Goal: Task Accomplishment & Management: Manage account settings

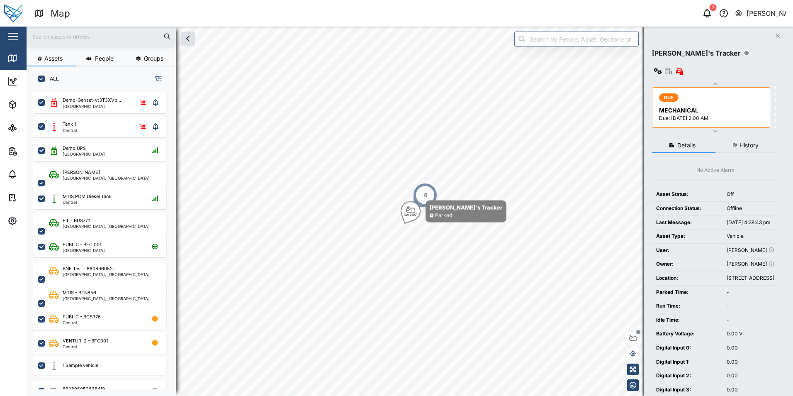
scroll to position [294, 130]
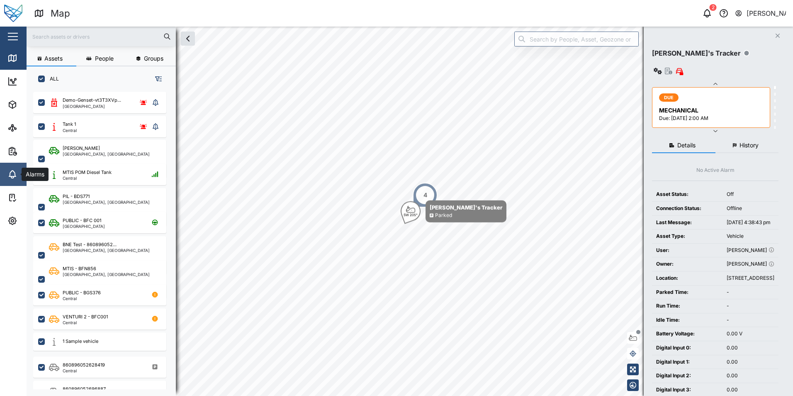
click at [14, 169] on link "Alarms" at bounding box center [54, 174] width 108 height 23
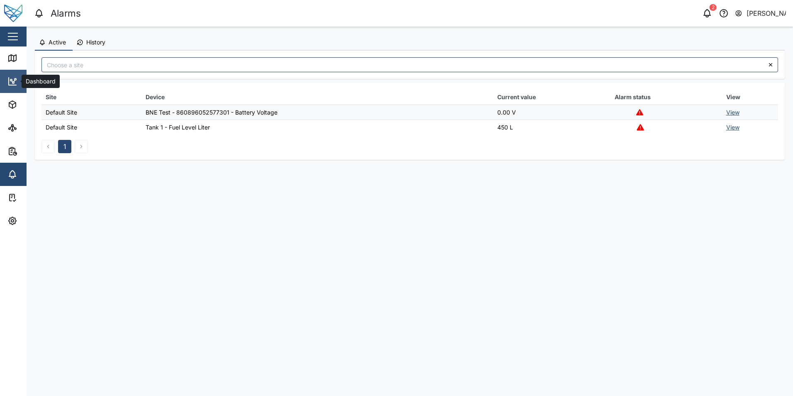
click at [6, 84] on link "Dashboard" at bounding box center [54, 81] width 108 height 23
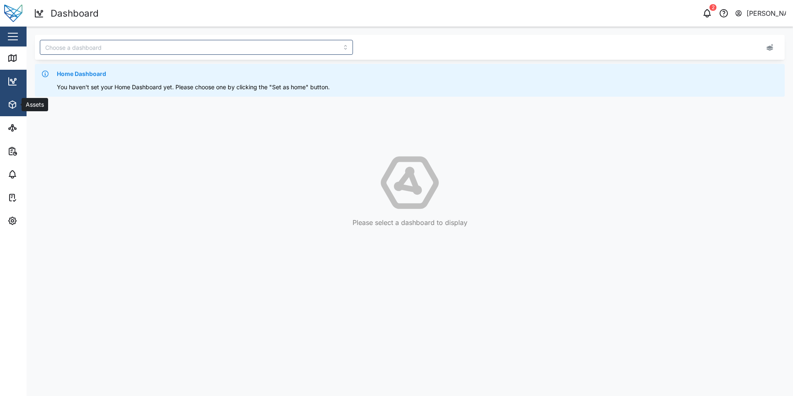
click at [15, 102] on icon "button" at bounding box center [12, 105] width 10 height 10
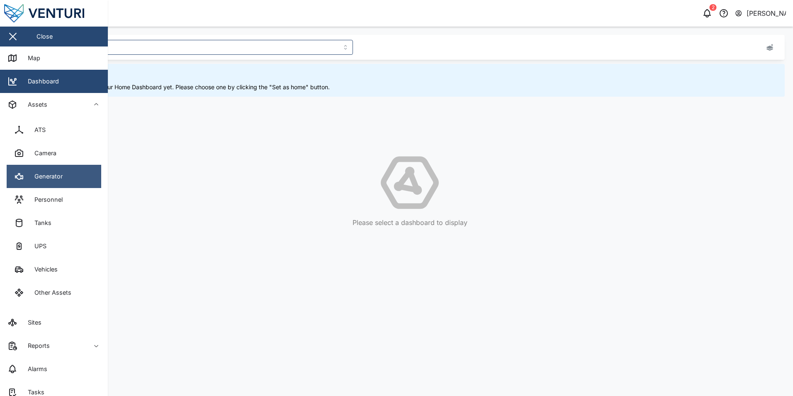
click at [83, 183] on link "Generator" at bounding box center [54, 176] width 95 height 23
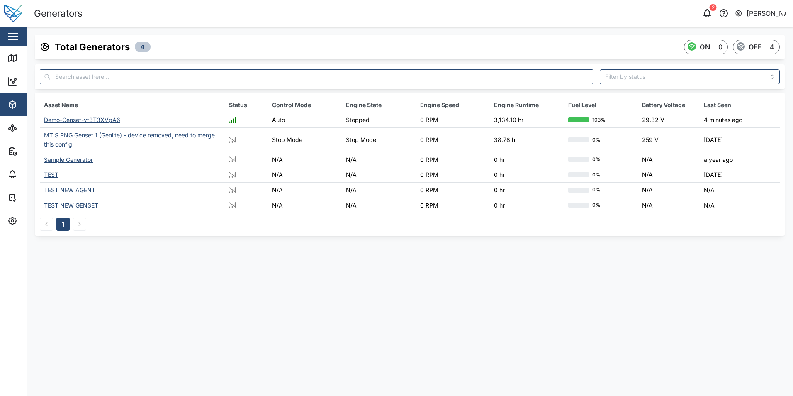
click at [95, 117] on div "Demo-Genset-vt3T3XVpA6" at bounding box center [82, 119] width 76 height 7
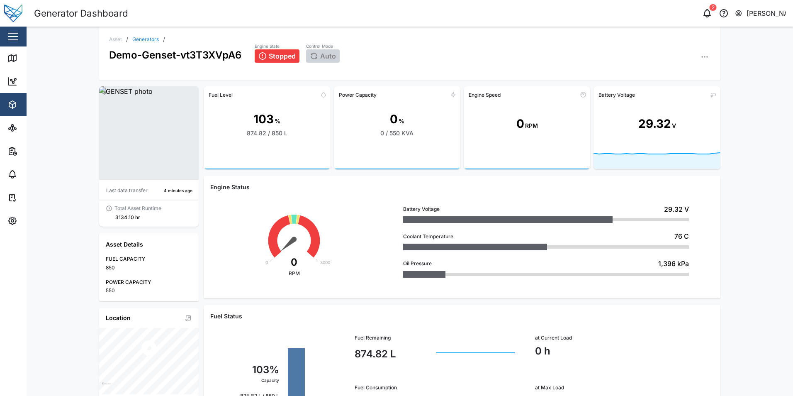
click at [706, 56] on icon "button" at bounding box center [705, 57] width 8 height 8
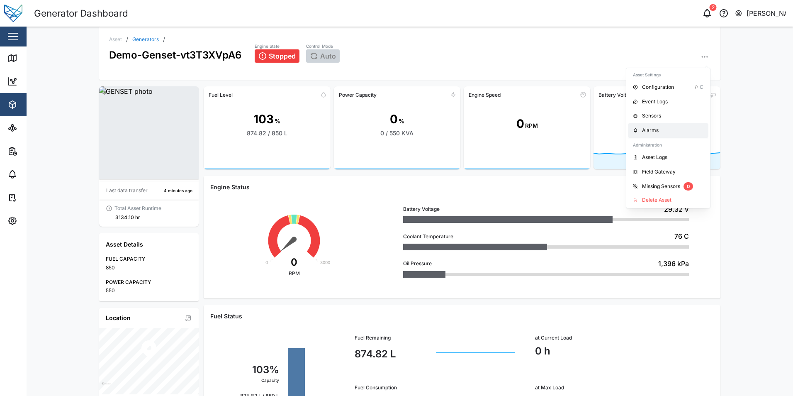
click at [671, 131] on div "Alarms" at bounding box center [672, 131] width 61 height 8
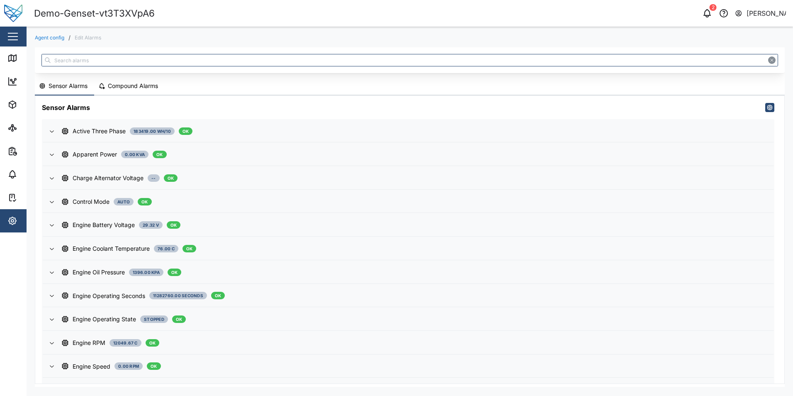
click at [155, 88] on div "Compound Alarms" at bounding box center [133, 85] width 50 height 9
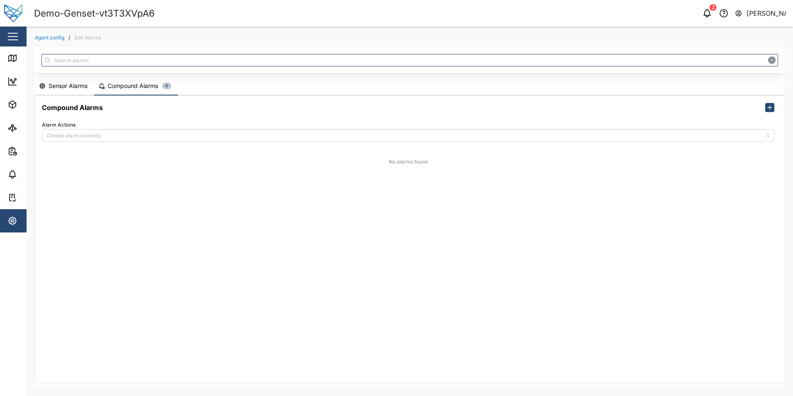
click at [80, 90] on div "Sensor Alarms" at bounding box center [68, 85] width 39 height 9
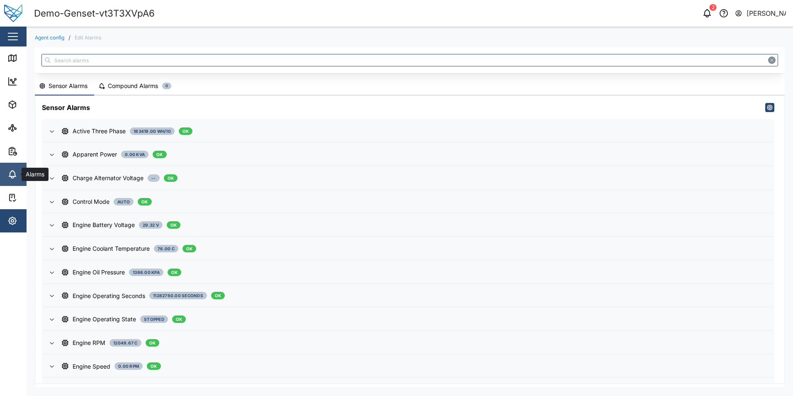
click at [12, 176] on icon at bounding box center [12, 173] width 7 height 6
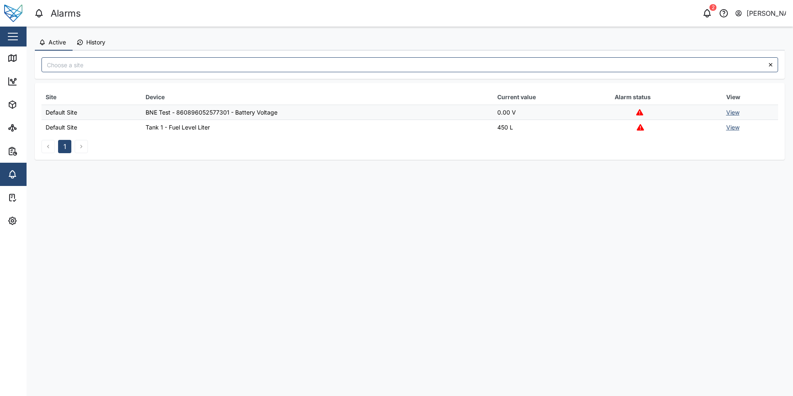
click at [96, 46] on button "History" at bounding box center [92, 43] width 39 height 16
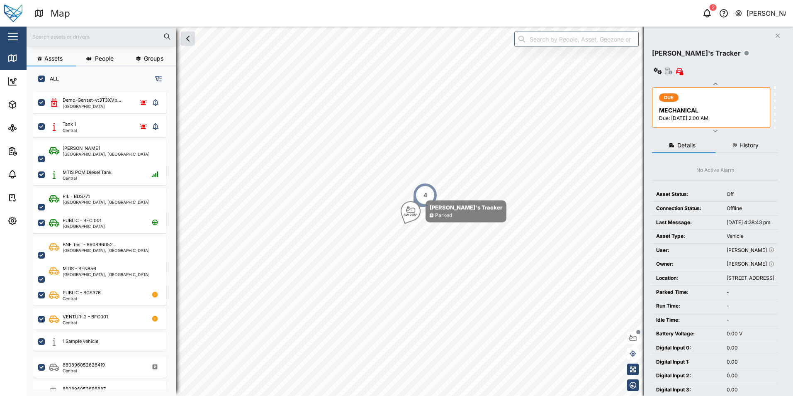
scroll to position [294, 130]
click at [17, 179] on link "Alarms" at bounding box center [54, 174] width 108 height 23
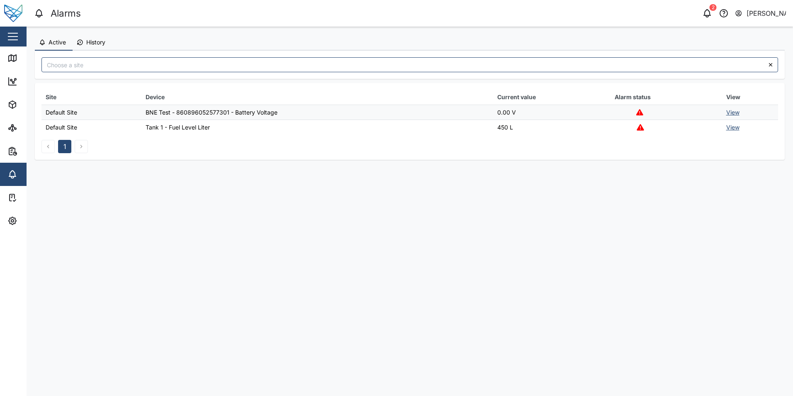
click at [97, 49] on button "History" at bounding box center [92, 43] width 39 height 16
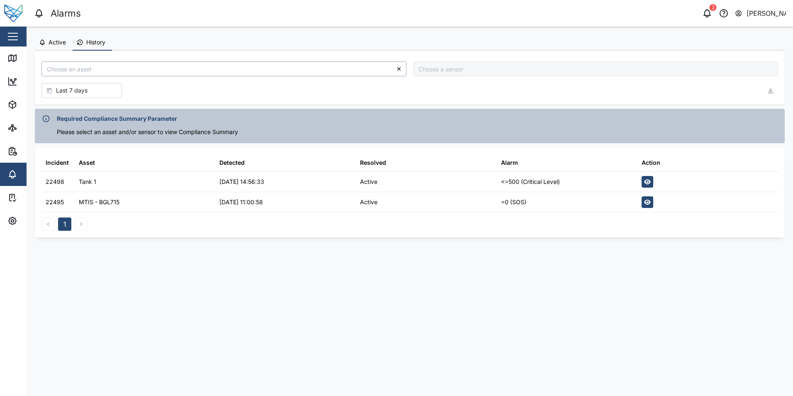
click at [123, 75] on input "search" at bounding box center [223, 68] width 365 height 15
click at [204, 54] on div "Last 7 days" at bounding box center [410, 78] width 750 height 54
click at [96, 88] on div "Last 7 days" at bounding box center [80, 90] width 67 height 14
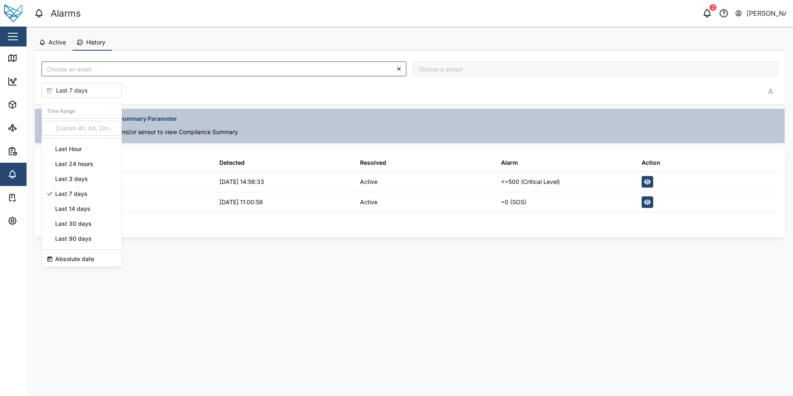
click at [78, 180] on span "Last 3 days" at bounding box center [71, 178] width 33 height 15
click at [365, 274] on main "Active History Last 3 days Required Compliance Summary Parameter Please select …" at bounding box center [410, 211] width 767 height 369
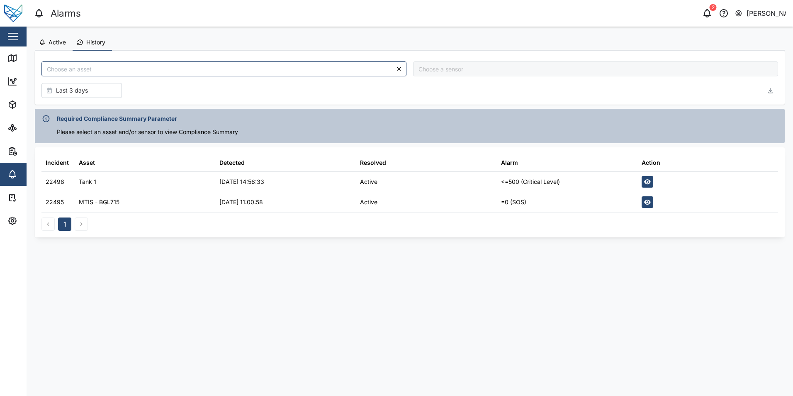
click at [61, 36] on button "Active" at bounding box center [54, 43] width 38 height 16
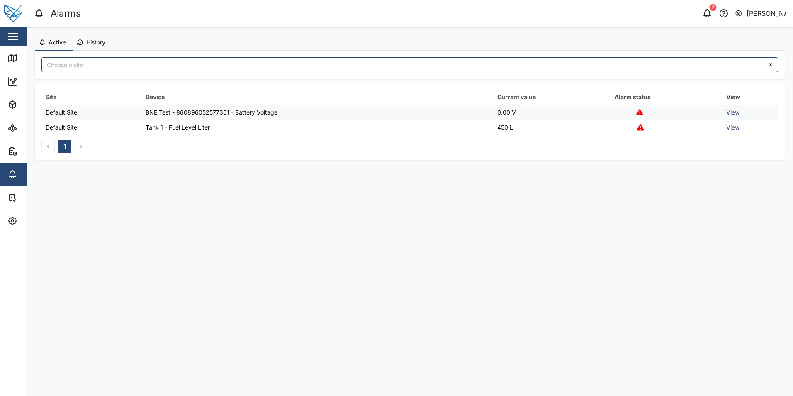
click at [94, 37] on button "History" at bounding box center [92, 43] width 39 height 16
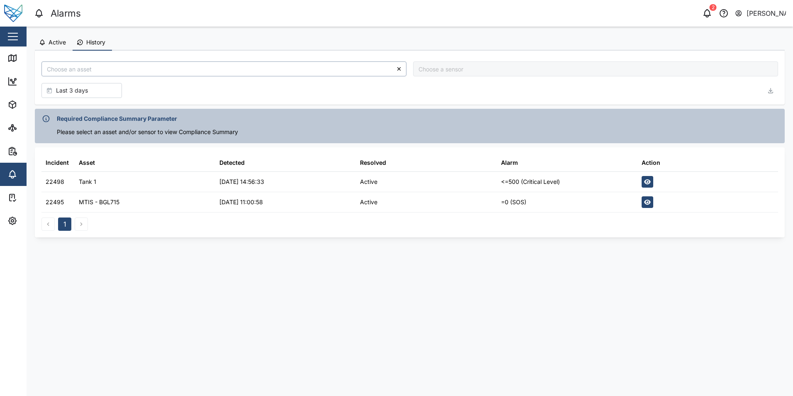
click at [121, 64] on input "search" at bounding box center [223, 68] width 365 height 15
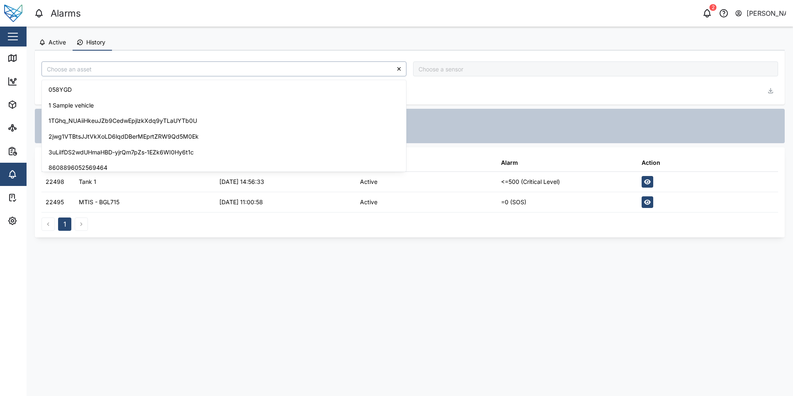
paste input "Demo-Genset-vt3T3XVpA6"
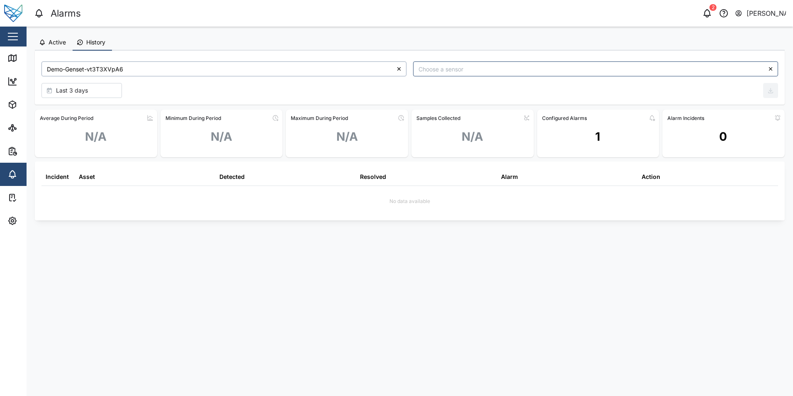
type input "Demo-Genset-vt3T3XVpA6"
click at [57, 43] on span "Active" at bounding box center [57, 42] width 17 height 6
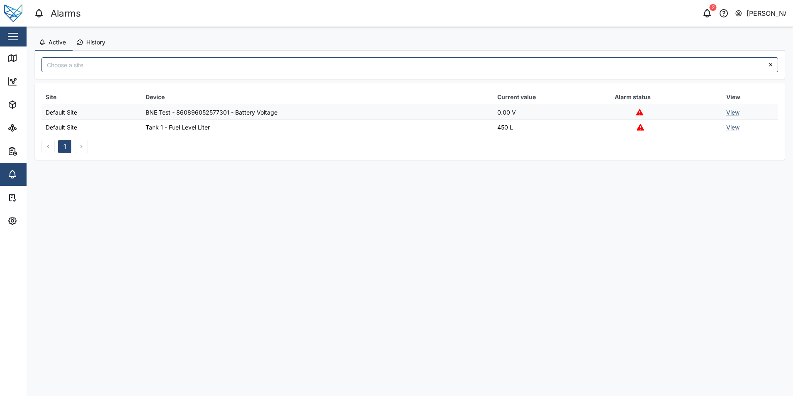
click at [89, 46] on button "History" at bounding box center [92, 43] width 39 height 16
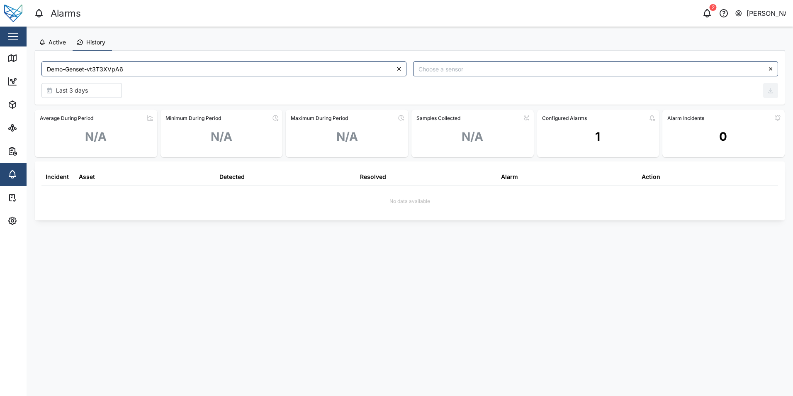
click at [50, 44] on span "Active" at bounding box center [57, 42] width 17 height 6
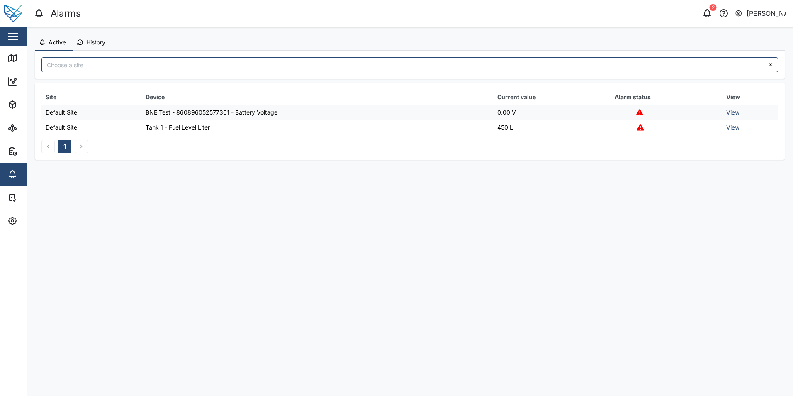
click at [107, 39] on button "History" at bounding box center [92, 43] width 39 height 16
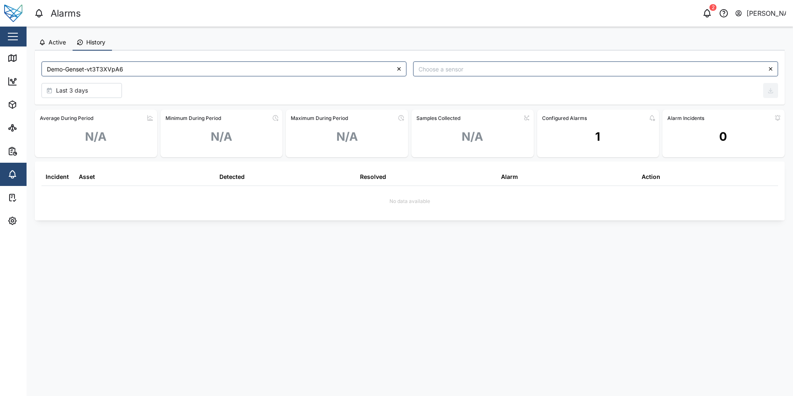
click at [60, 41] on span "Active" at bounding box center [57, 42] width 17 height 6
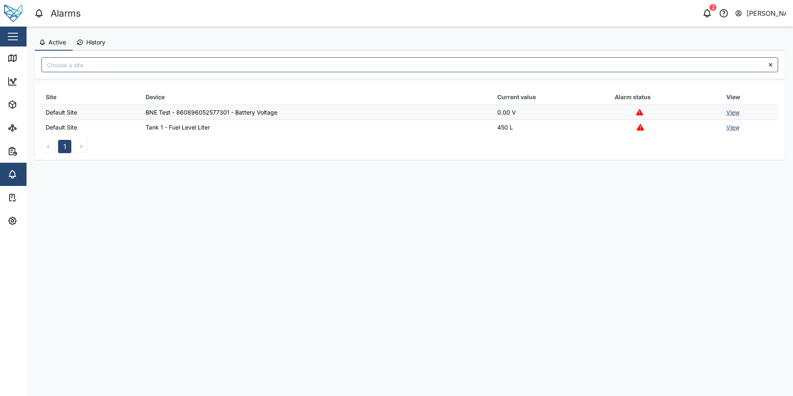
click at [85, 41] on button "History" at bounding box center [92, 43] width 39 height 16
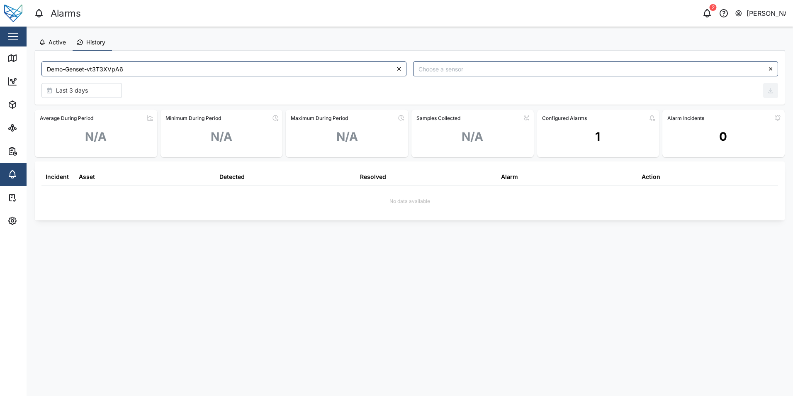
click at [400, 67] on icon at bounding box center [399, 69] width 6 height 6
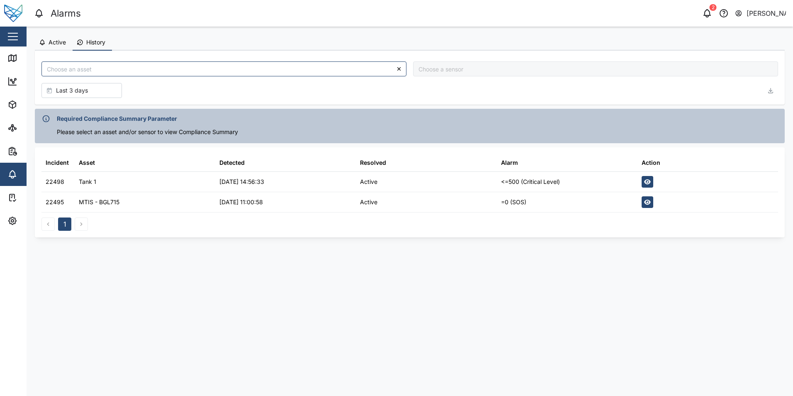
click at [59, 46] on button "Active" at bounding box center [54, 43] width 38 height 16
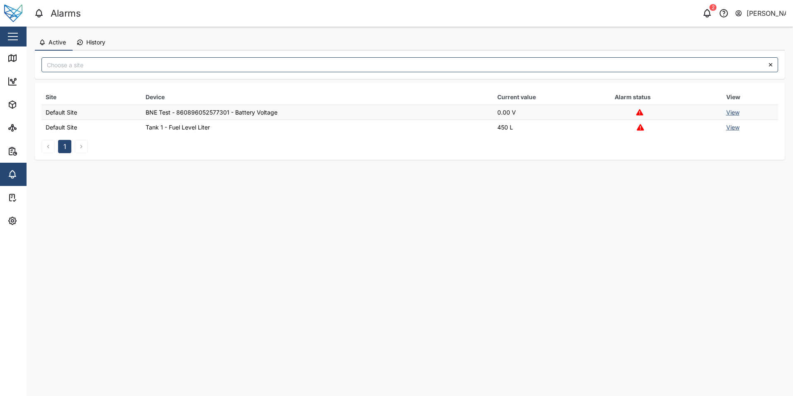
click at [85, 47] on button "History" at bounding box center [92, 43] width 39 height 16
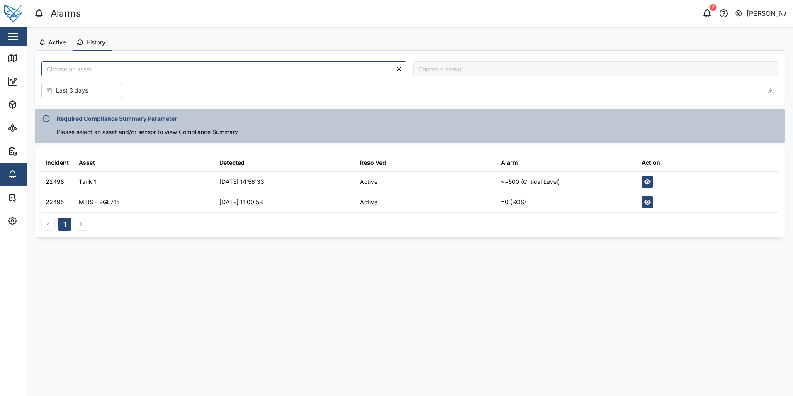
click at [133, 39] on div "Active History" at bounding box center [410, 43] width 750 height 16
click at [62, 46] on button "Active" at bounding box center [54, 43] width 38 height 16
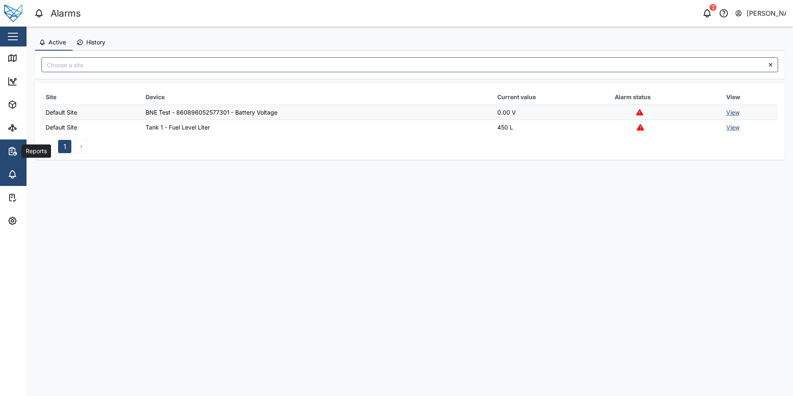
click at [19, 148] on div "Reports" at bounding box center [44, 151] width 75 height 10
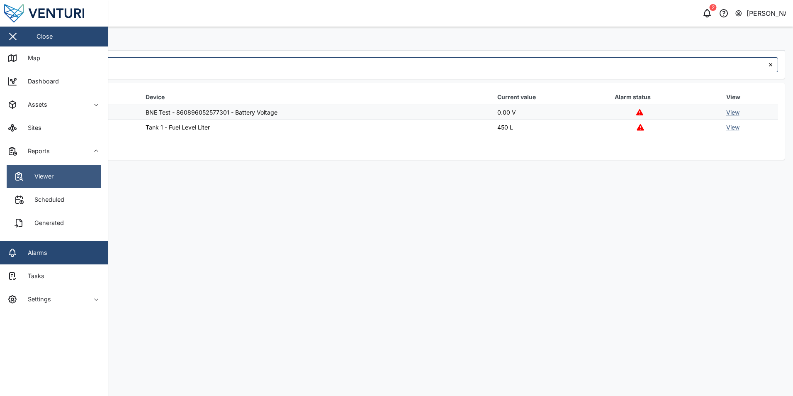
click at [63, 180] on link "Viewer" at bounding box center [54, 176] width 95 height 23
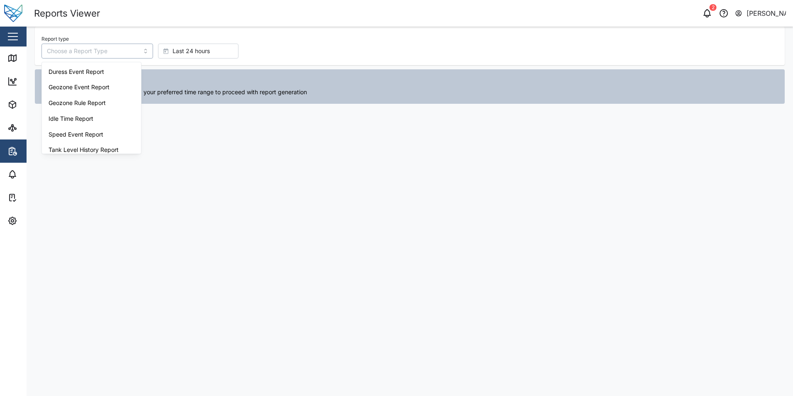
click at [133, 50] on input "Report type" at bounding box center [97, 51] width 112 height 15
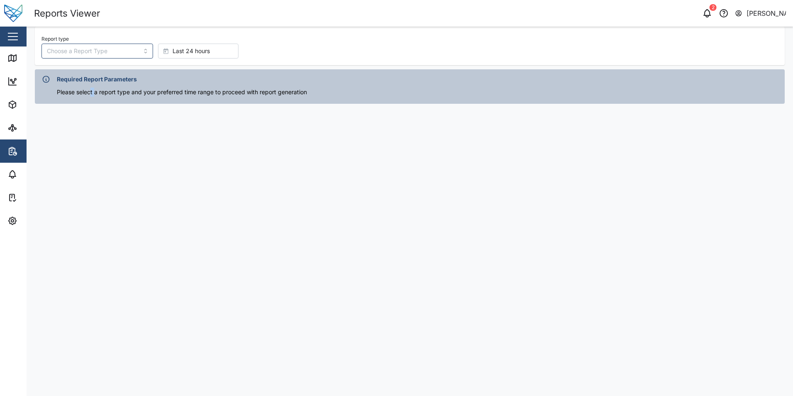
click at [95, 187] on main "Report type Last 24 hours Required Report Parameters Please select a report typ…" at bounding box center [410, 211] width 767 height 369
click at [13, 133] on link "Sites" at bounding box center [54, 127] width 108 height 23
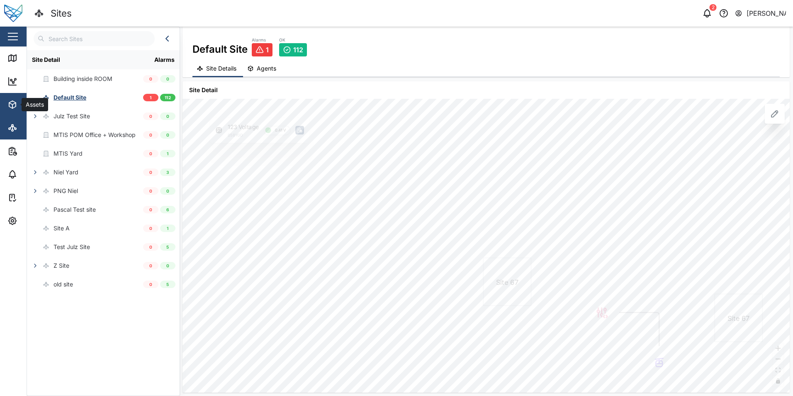
click at [12, 109] on icon "button" at bounding box center [12, 105] width 10 height 10
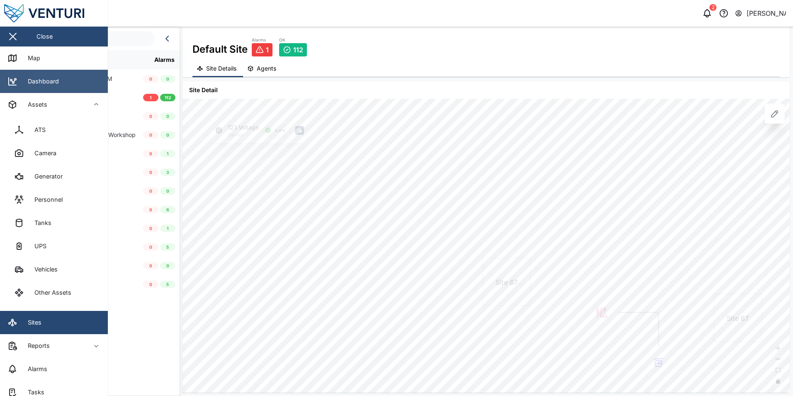
click at [13, 85] on icon at bounding box center [12, 81] width 7 height 7
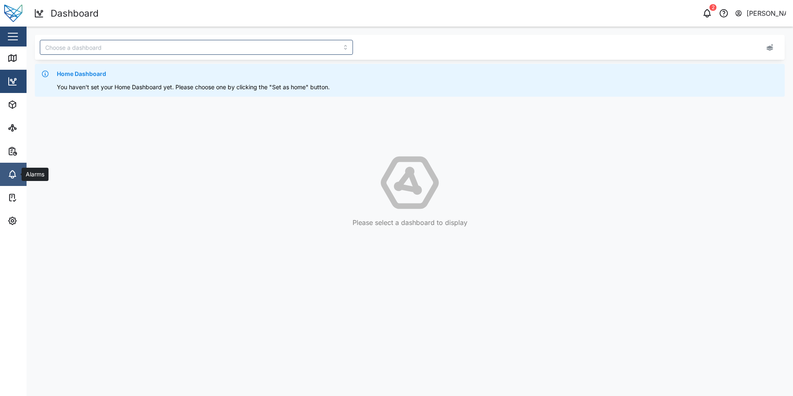
click at [4, 173] on link "Alarms" at bounding box center [54, 174] width 108 height 23
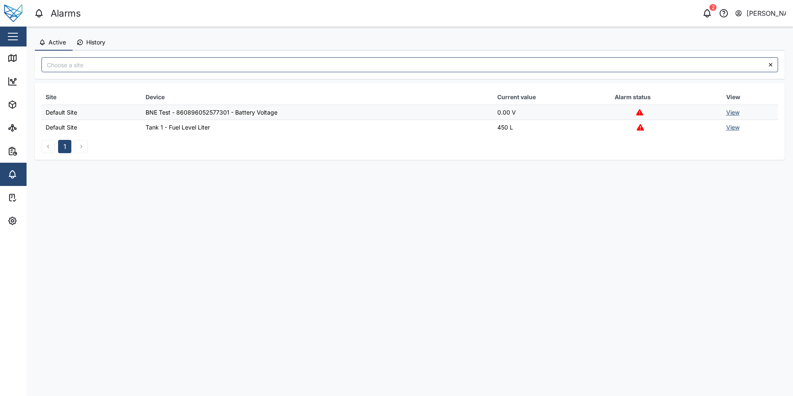
click at [94, 44] on span "History" at bounding box center [95, 42] width 19 height 6
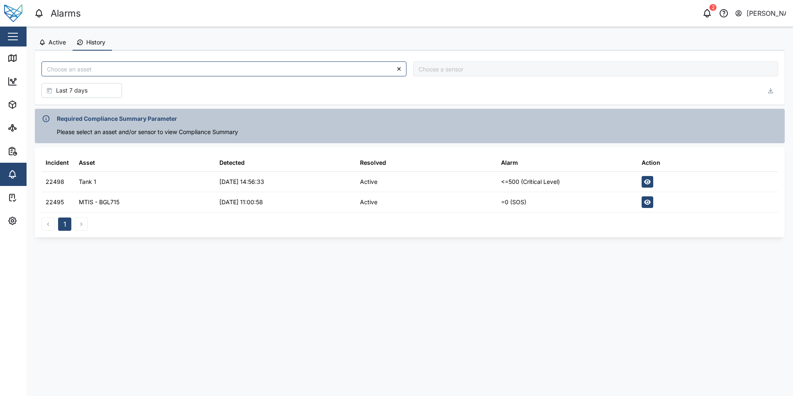
click at [62, 45] on span "Active" at bounding box center [57, 42] width 17 height 6
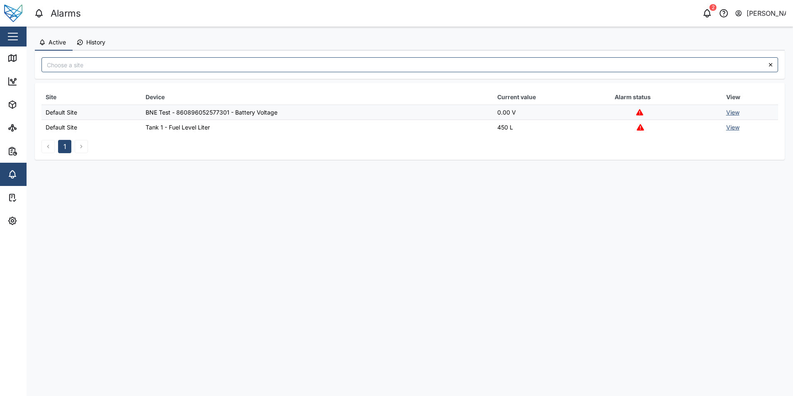
click at [103, 39] on span "History" at bounding box center [95, 42] width 19 height 6
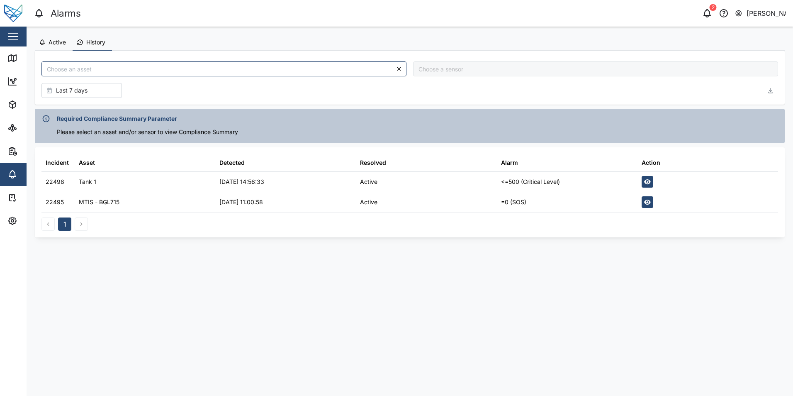
click at [65, 47] on button "Active" at bounding box center [54, 43] width 38 height 16
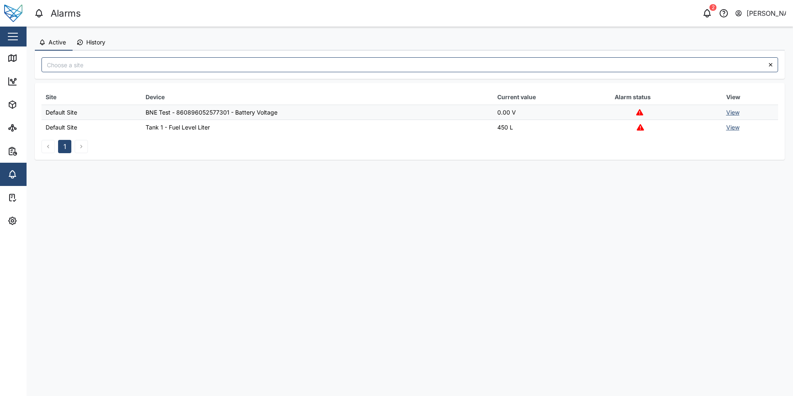
click at [100, 44] on span "History" at bounding box center [95, 42] width 19 height 6
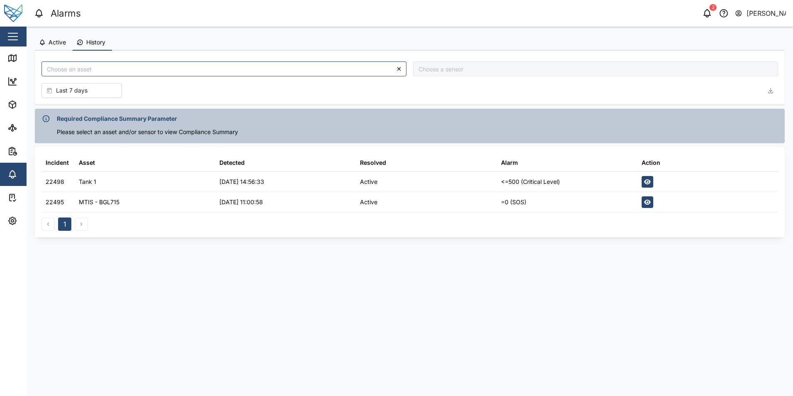
click at [52, 44] on span "Active" at bounding box center [57, 42] width 17 height 6
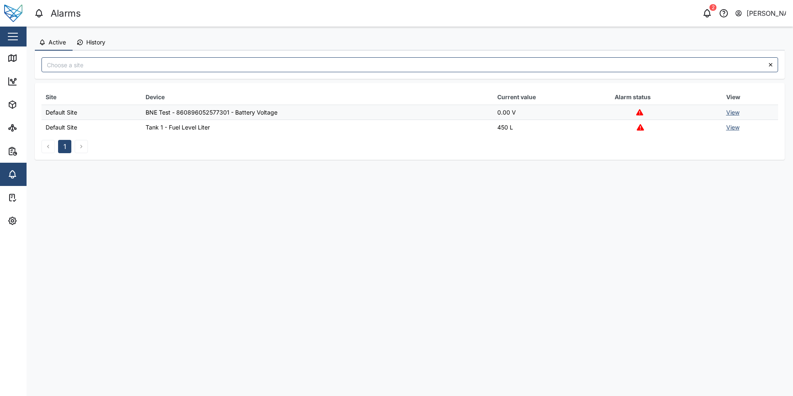
click at [97, 42] on span "History" at bounding box center [95, 42] width 19 height 6
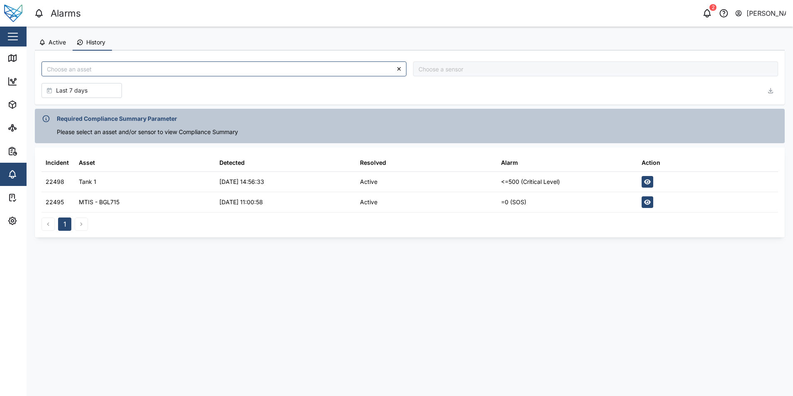
click at [59, 42] on span "Active" at bounding box center [57, 42] width 17 height 6
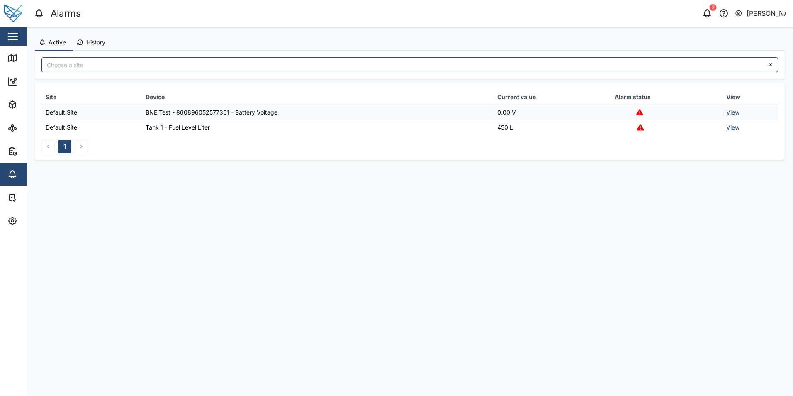
click at [105, 38] on button "History" at bounding box center [92, 43] width 39 height 16
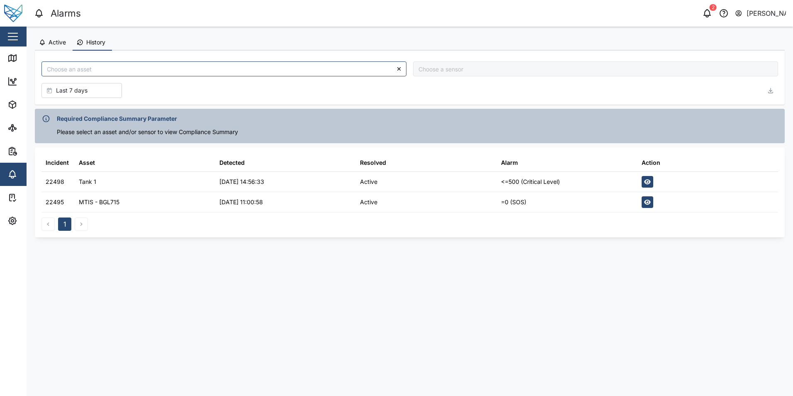
click at [54, 44] on span "Active" at bounding box center [57, 42] width 17 height 6
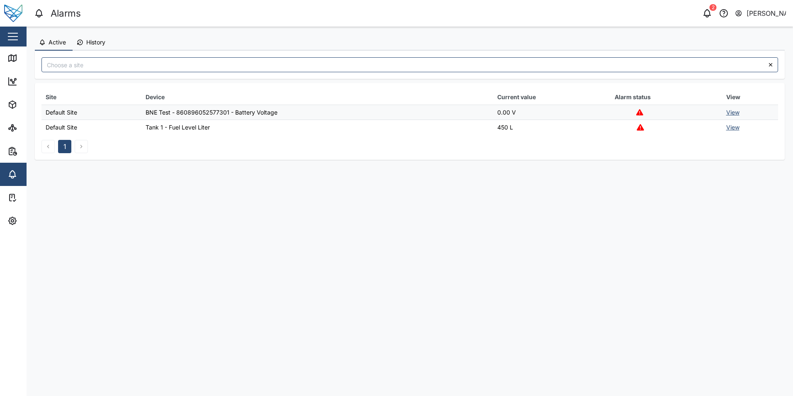
click at [622, 273] on main "Active History Last 7 days Required Compliance Summary Parameter Please select …" at bounding box center [410, 211] width 767 height 369
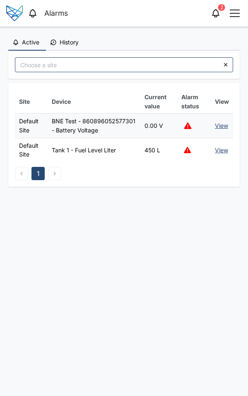
click at [58, 45] on button "History" at bounding box center [65, 43] width 39 height 16
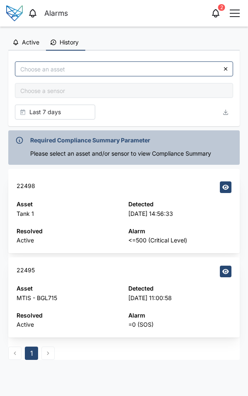
click at [29, 39] on span "Active" at bounding box center [30, 42] width 17 height 6
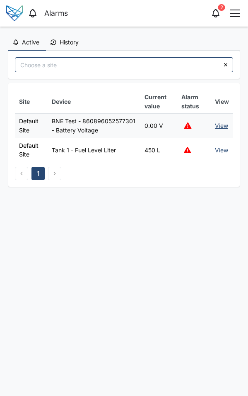
click at [71, 39] on span "History" at bounding box center [69, 42] width 19 height 6
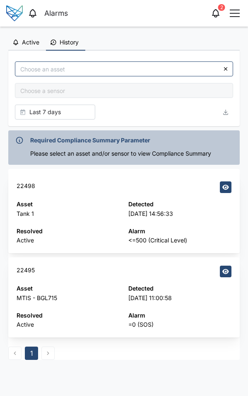
click at [17, 39] on icon "button" at bounding box center [15, 42] width 7 height 7
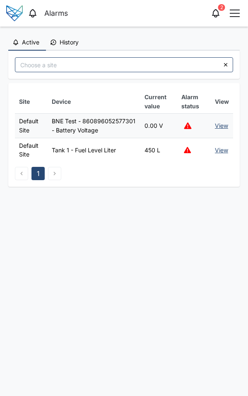
click at [71, 43] on span "History" at bounding box center [69, 42] width 19 height 6
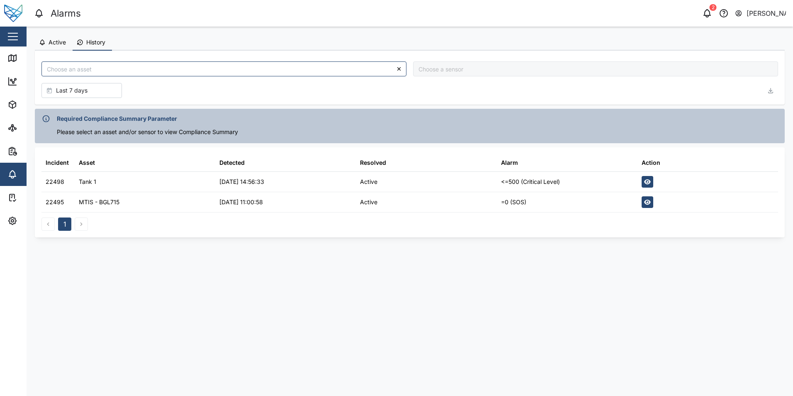
click at [38, 41] on button "Active" at bounding box center [54, 43] width 38 height 16
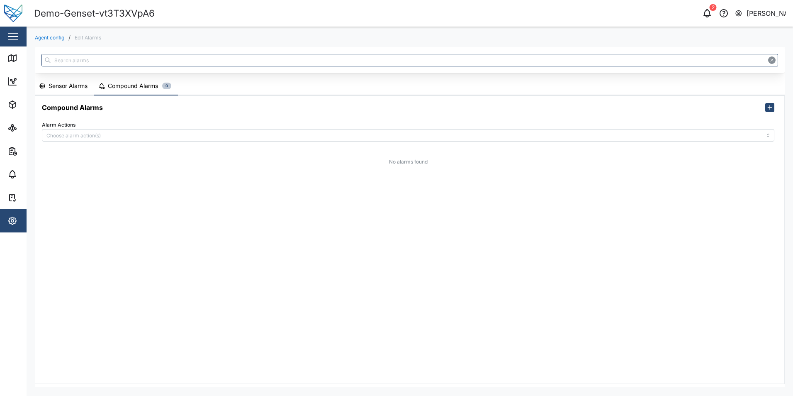
click at [139, 15] on div "Demo-Genset-vt3T3XVpA6" at bounding box center [94, 13] width 121 height 15
click at [57, 88] on div "Sensor Alarms" at bounding box center [68, 85] width 39 height 9
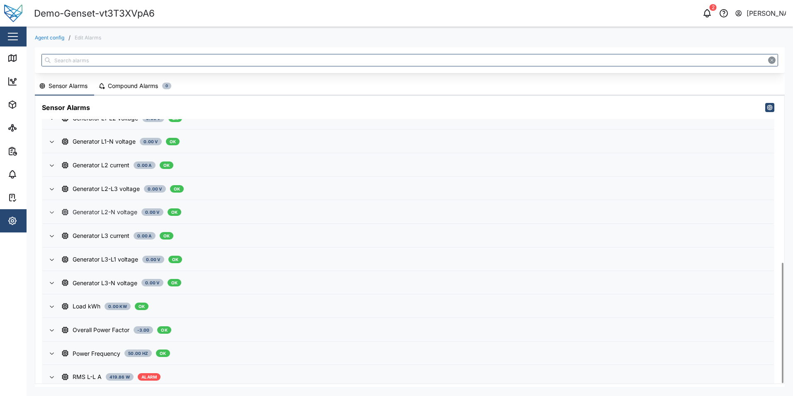
scroll to position [397, 0]
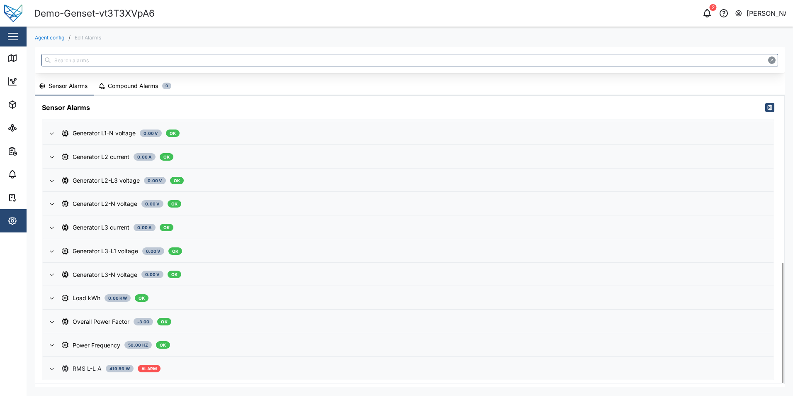
click at [231, 365] on div "RMS L-L A 419.86 W ALARM" at bounding box center [414, 368] width 705 height 9
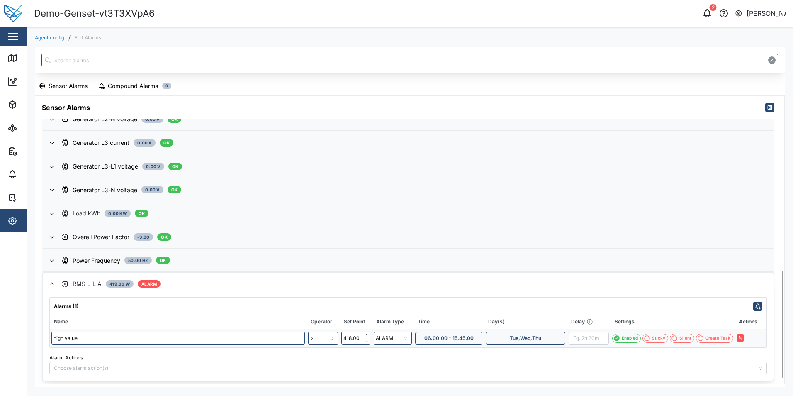
scroll to position [483, 0]
click at [625, 336] on div "Enabled" at bounding box center [630, 337] width 16 height 7
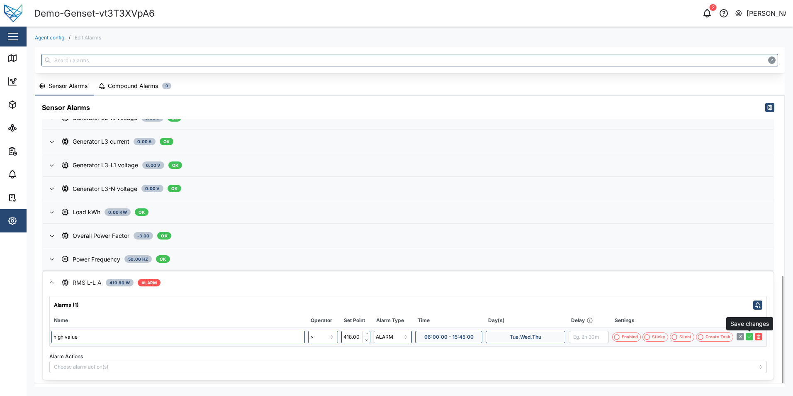
click at [748, 336] on icon "button" at bounding box center [749, 336] width 5 height 5
drag, startPoint x: 137, startPoint y: 10, endPoint x: 117, endPoint y: 5, distance: 20.4
click at [117, 5] on header "Demo-Genset-vt3T3XVpA6 2 Shehan Simen" at bounding box center [396, 13] width 793 height 27
drag, startPoint x: 117, startPoint y: 5, endPoint x: 205, endPoint y: 14, distance: 88.0
click at [205, 14] on div "Demo-Genset-vt3T3XVpA6" at bounding box center [222, 13] width 376 height 15
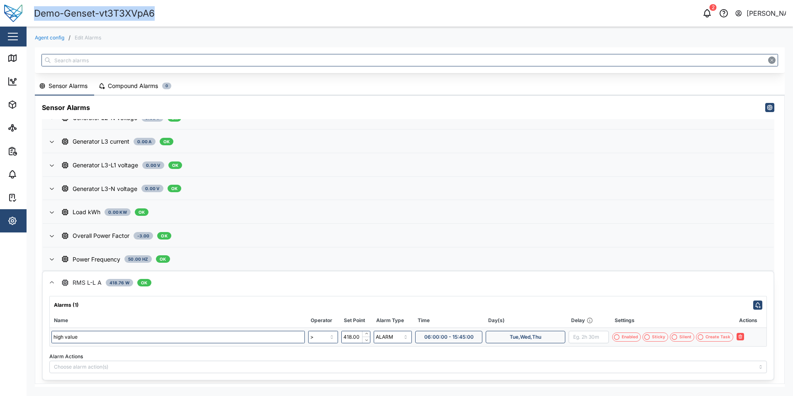
drag, startPoint x: 180, startPoint y: 14, endPoint x: 32, endPoint y: 4, distance: 148.5
click at [32, 4] on header "Demo-Genset-vt3T3XVpA6 2 Shehan Simen" at bounding box center [396, 13] width 793 height 27
copy div "Demo-Genset-vt3T3XVpA6"
click at [706, 15] on icon "button" at bounding box center [707, 13] width 10 height 10
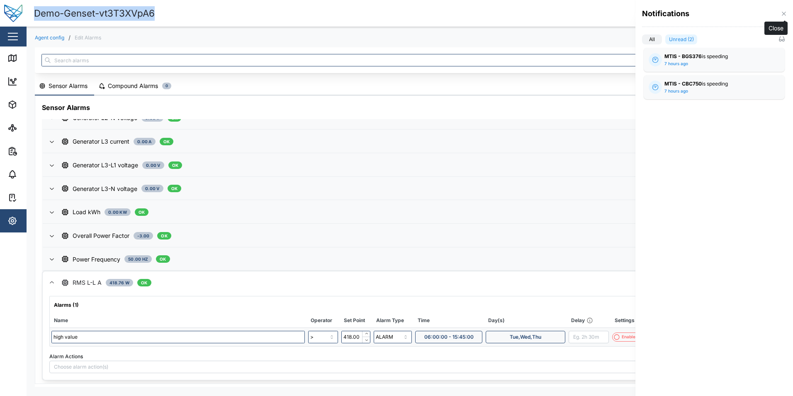
click at [781, 12] on icon "button" at bounding box center [784, 13] width 7 height 7
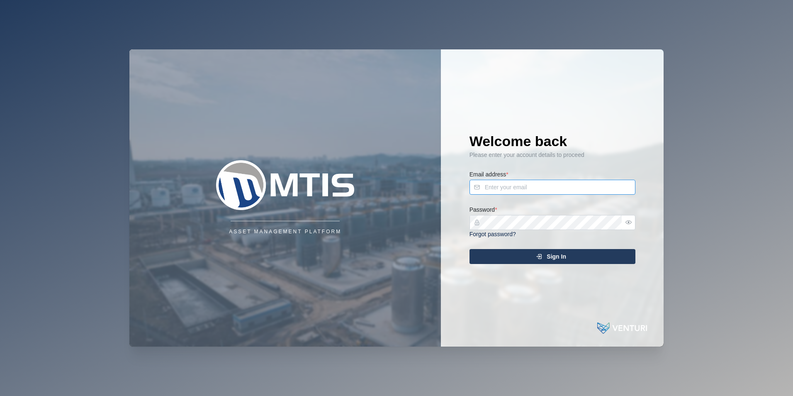
type input "[PERSON_NAME][EMAIL_ADDRESS][DOMAIN_NAME]"
click at [567, 260] on div "Sign In" at bounding box center [551, 256] width 153 height 14
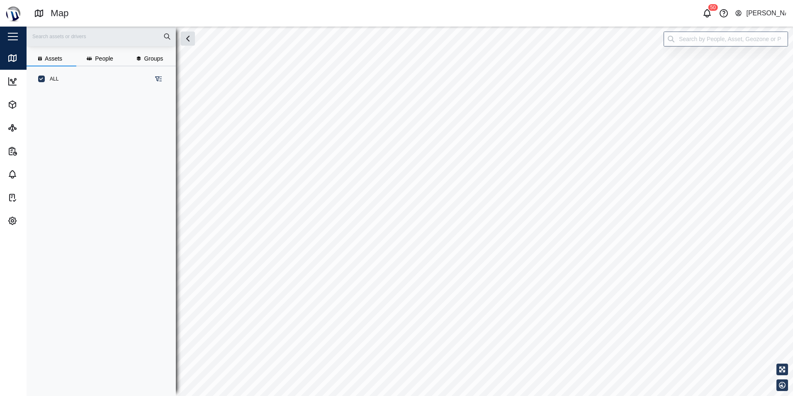
scroll to position [294, 130]
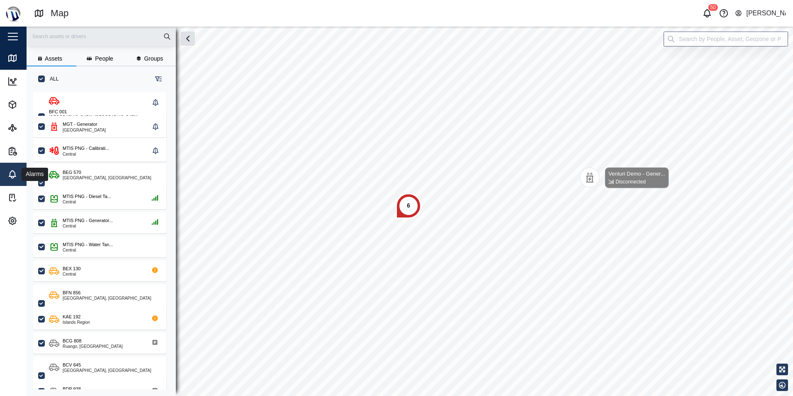
click at [19, 174] on div "Alarms" at bounding box center [26, 174] width 39 height 10
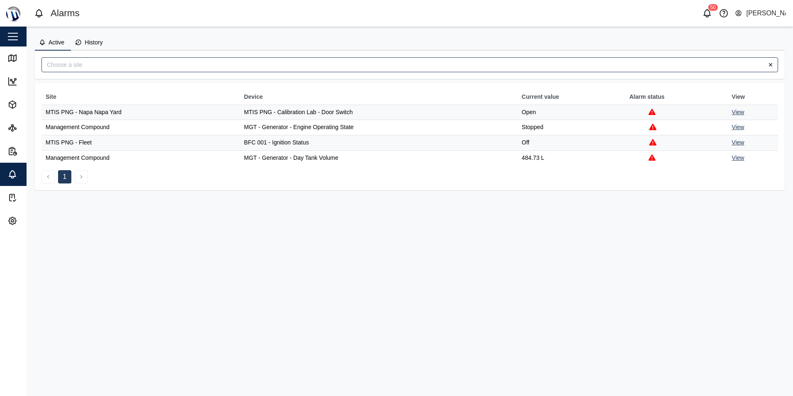
click at [101, 47] on button "History" at bounding box center [90, 43] width 39 height 16
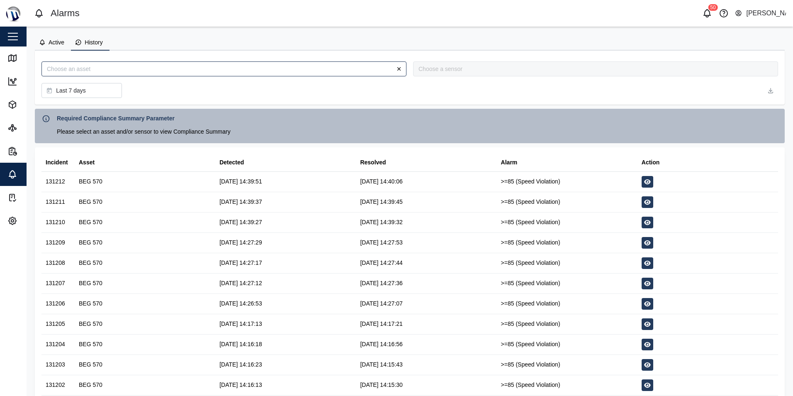
click at [55, 43] on span "Active" at bounding box center [57, 42] width 16 height 6
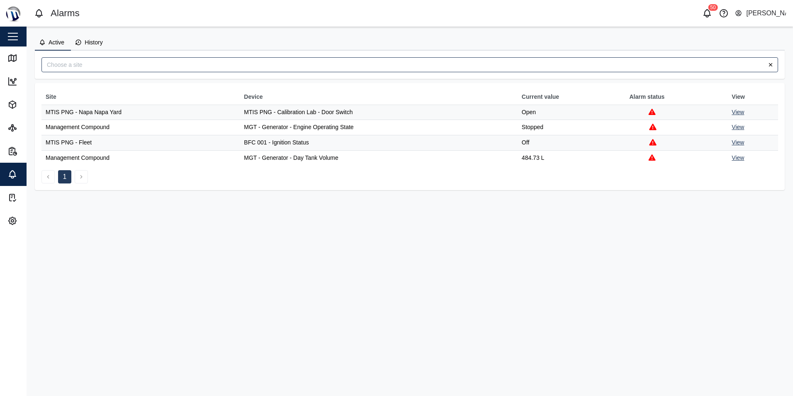
click at [87, 39] on span "History" at bounding box center [94, 42] width 18 height 6
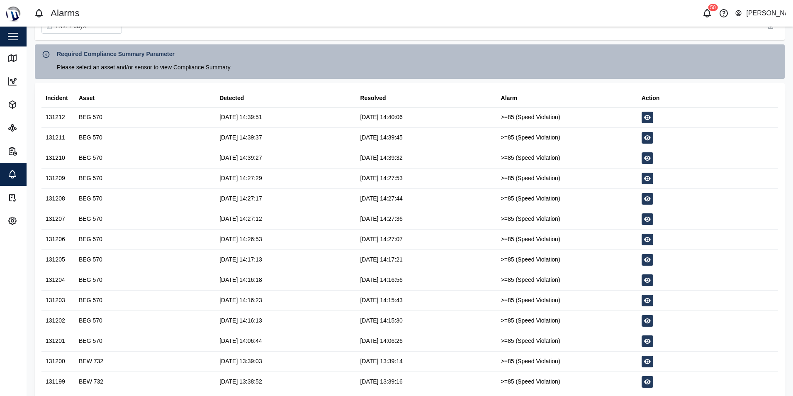
scroll to position [50, 0]
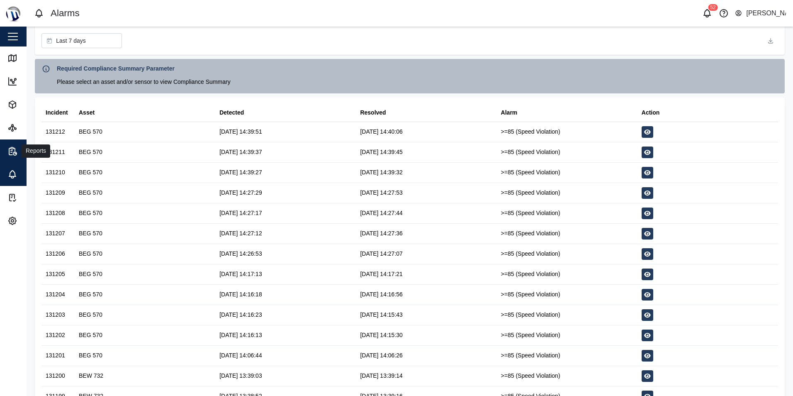
click at [6, 160] on button "Reports" at bounding box center [54, 150] width 108 height 23
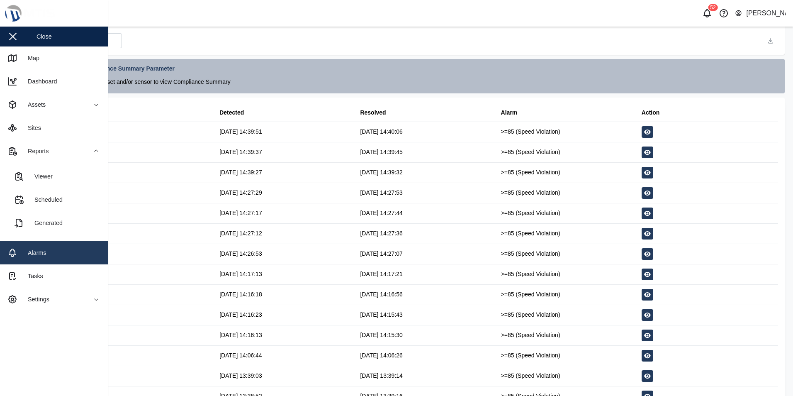
click at [36, 254] on div "Alarms" at bounding box center [34, 252] width 25 height 9
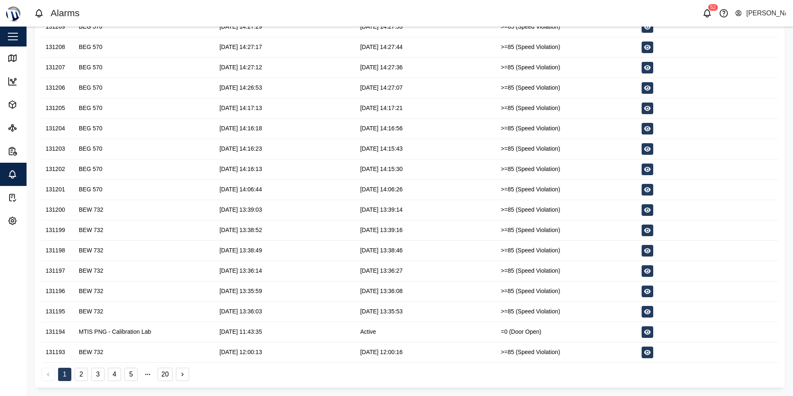
scroll to position [8, 0]
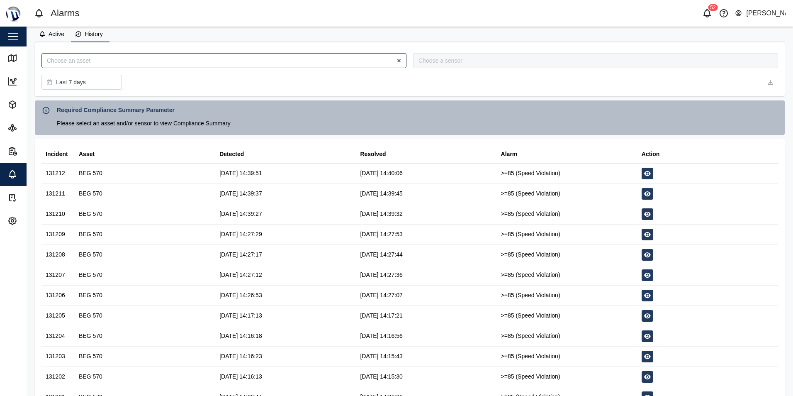
click at [59, 39] on button "Active" at bounding box center [53, 35] width 36 height 16
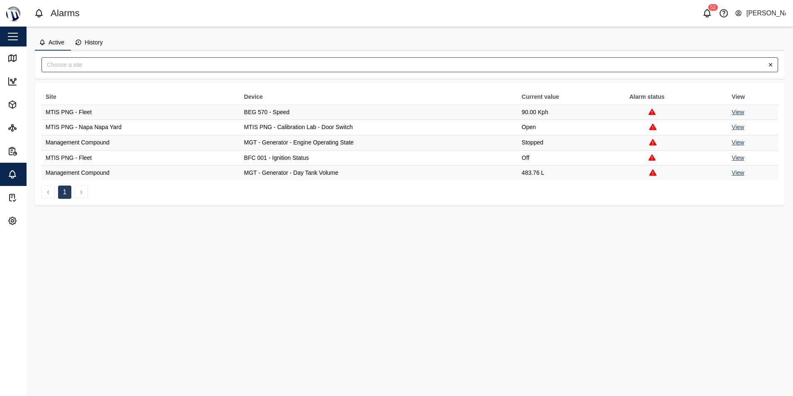
click at [88, 40] on span "History" at bounding box center [94, 42] width 18 height 6
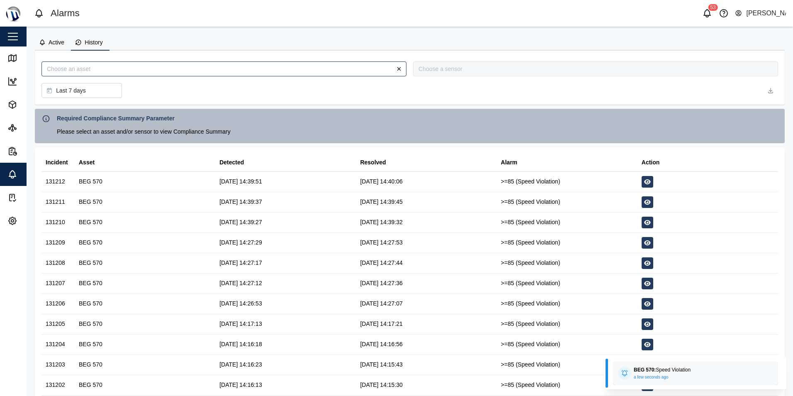
click at [644, 183] on icon "button" at bounding box center [647, 181] width 7 height 5
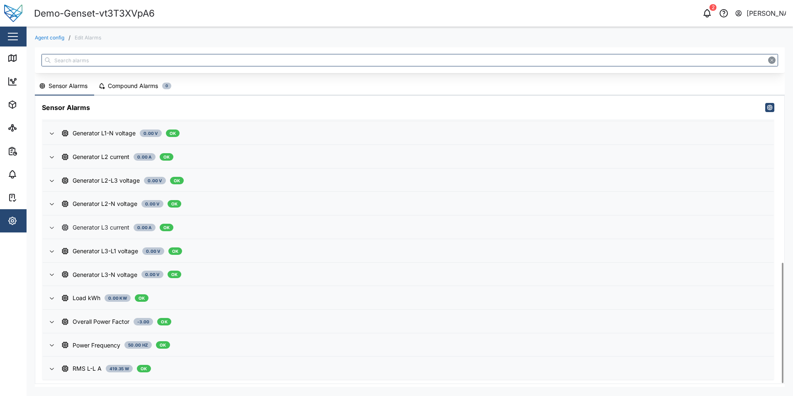
scroll to position [397, 0]
click at [194, 369] on div "RMS L-L A 419.35 W OK" at bounding box center [414, 368] width 705 height 9
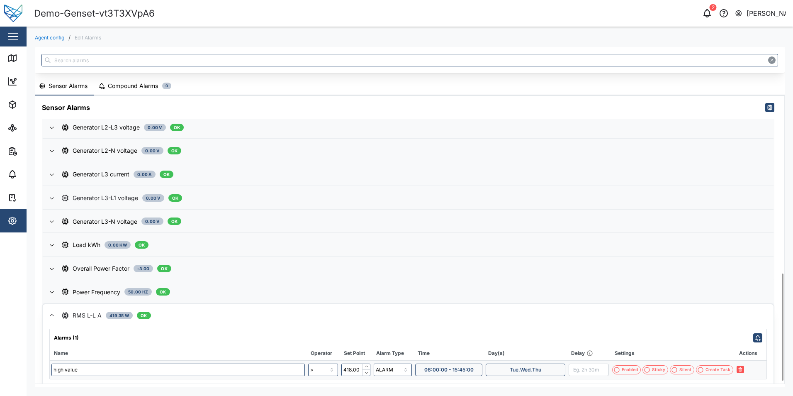
scroll to position [483, 0]
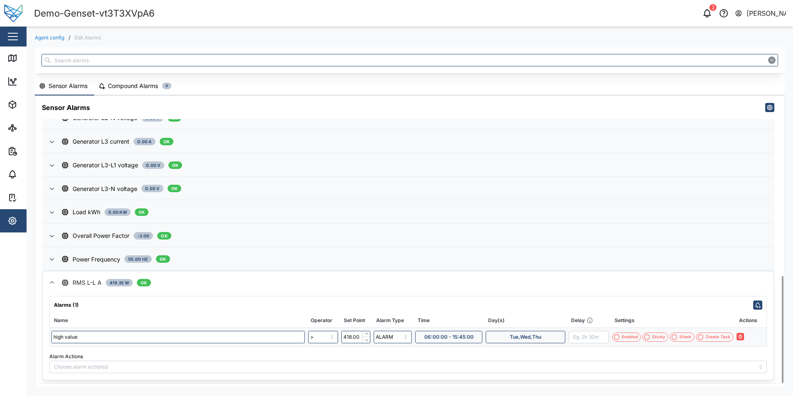
click at [631, 334] on div "Enabled" at bounding box center [630, 337] width 16 height 7
click at [750, 334] on icon "button" at bounding box center [749, 336] width 5 height 5
click at [777, 380] on icon "button" at bounding box center [777, 376] width 7 height 7
click at [710, 12] on icon "button" at bounding box center [707, 13] width 10 height 10
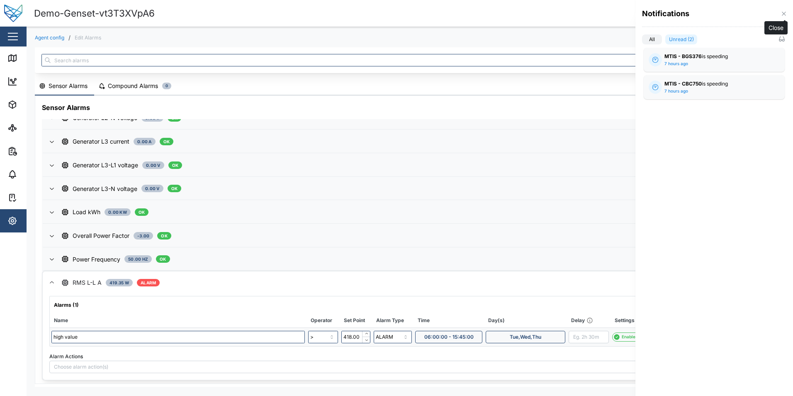
click at [782, 15] on icon "button" at bounding box center [784, 13] width 7 height 7
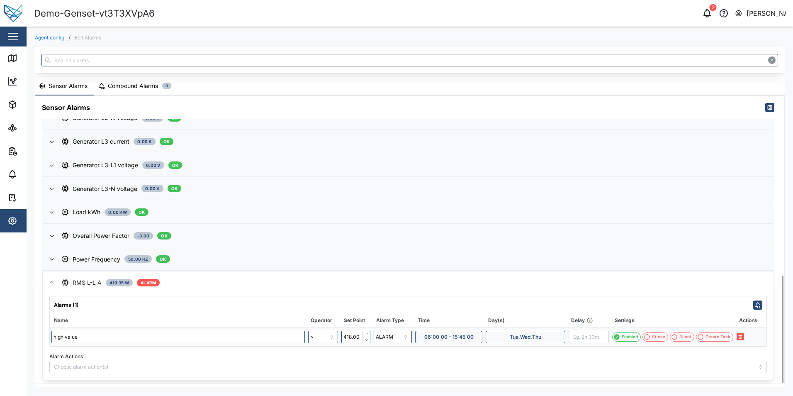
click at [689, 337] on div "Silent" at bounding box center [685, 337] width 12 height 7
click at [234, 360] on div "Alarm Actions" at bounding box center [408, 362] width 718 height 23
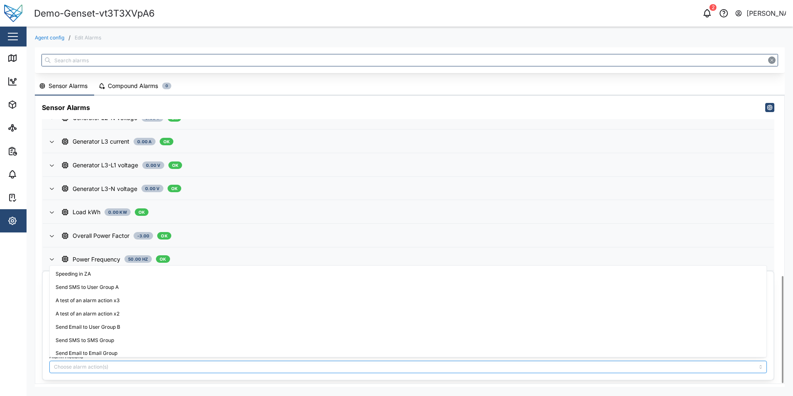
click at [236, 364] on div at bounding box center [408, 366] width 718 height 12
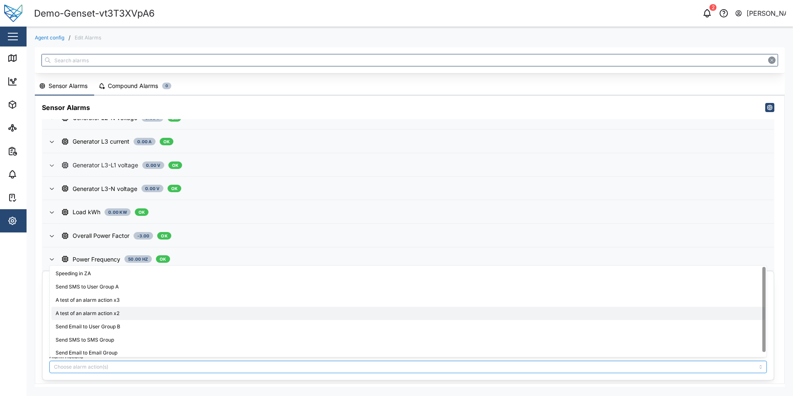
scroll to position [0, 0]
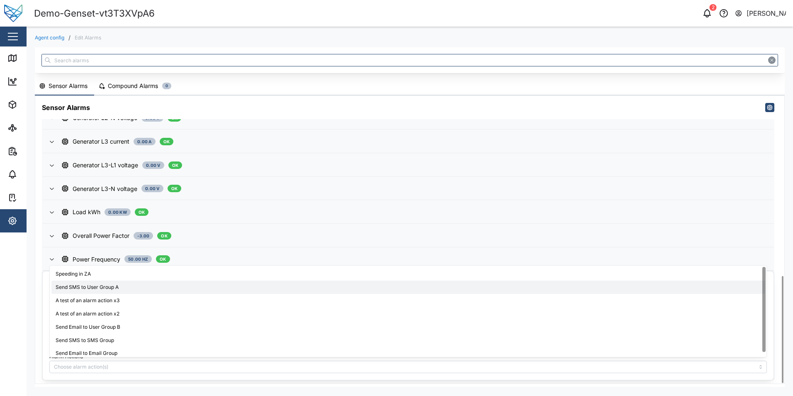
click at [310, 33] on div "Agent config / Edit Alarms Sensor Alarms Compound Alarms 0 Sensor Alarms Active…" at bounding box center [410, 211] width 767 height 368
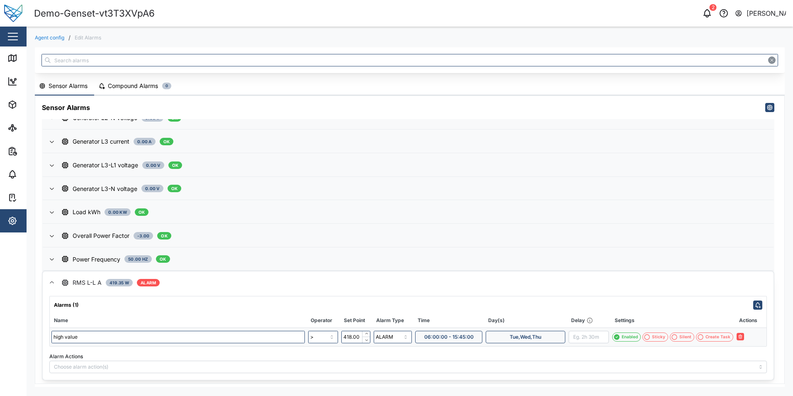
scroll to position [479, 0]
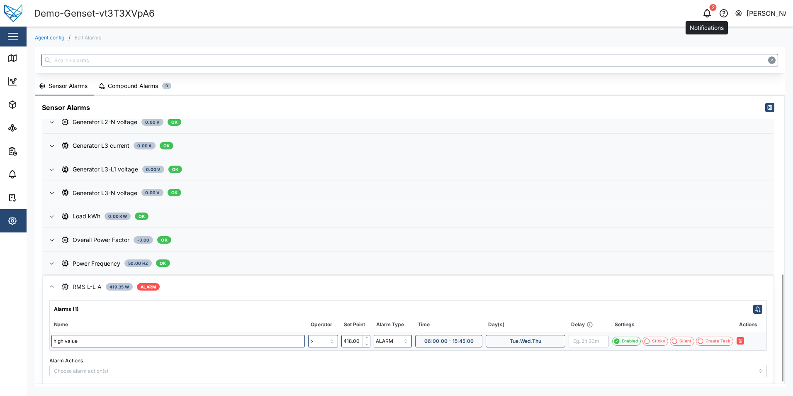
click at [710, 15] on icon "button" at bounding box center [707, 13] width 7 height 6
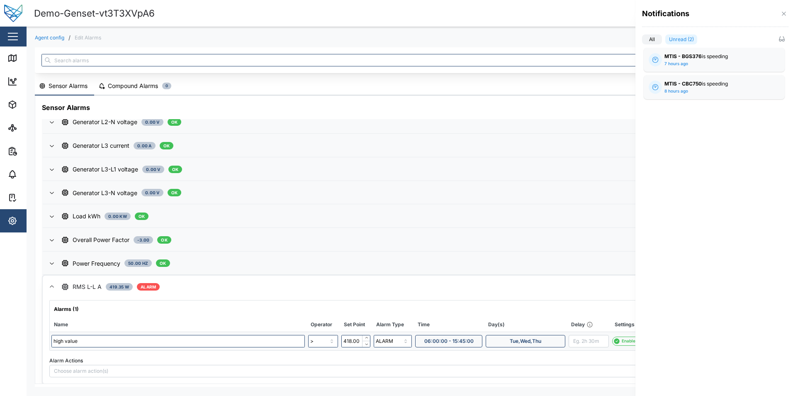
click at [658, 37] on label "All" at bounding box center [652, 39] width 20 height 10
click at [642, 41] on input "All" at bounding box center [642, 41] width 0 height 0
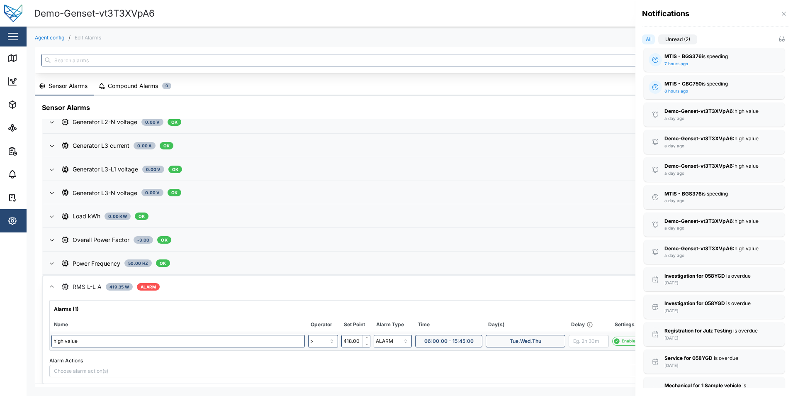
click at [674, 37] on label "Unread (2)" at bounding box center [677, 39] width 39 height 10
click at [658, 41] on input "Unread (2)" at bounding box center [658, 41] width 0 height 0
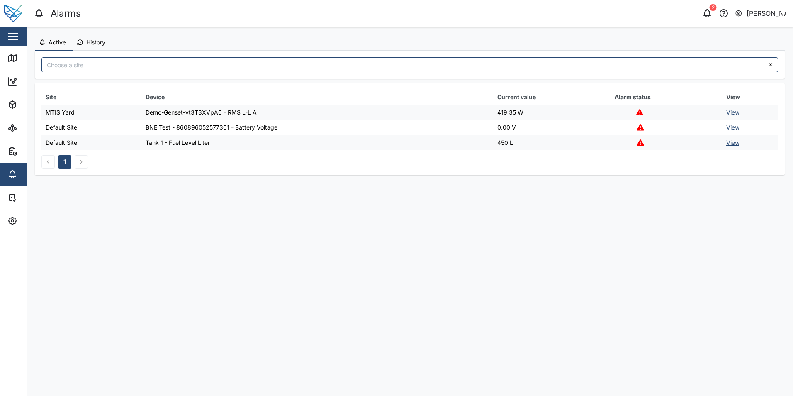
click at [91, 44] on span "History" at bounding box center [95, 42] width 19 height 6
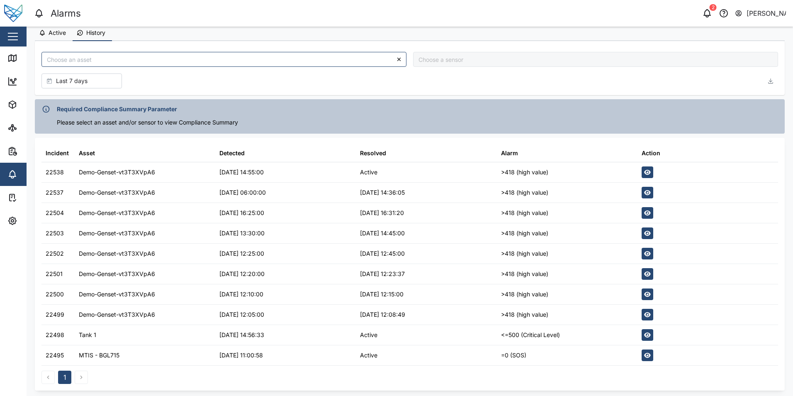
scroll to position [12, 0]
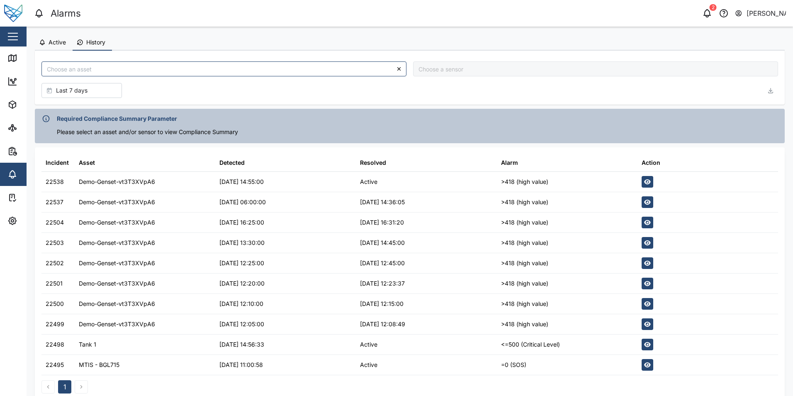
click at [60, 39] on span "Active" at bounding box center [57, 42] width 17 height 6
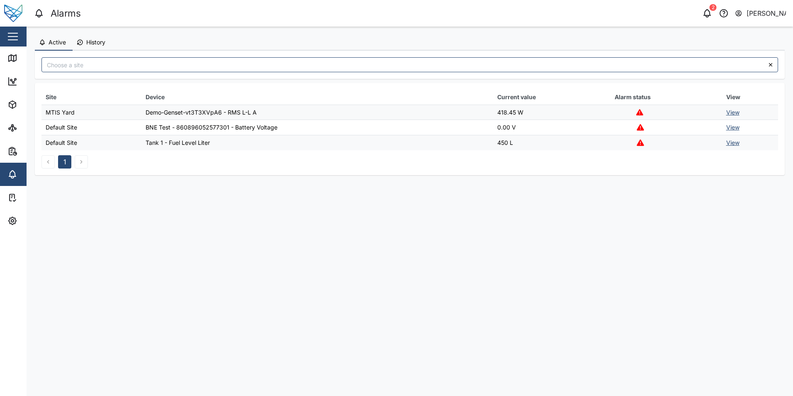
click at [87, 42] on span "History" at bounding box center [95, 42] width 19 height 6
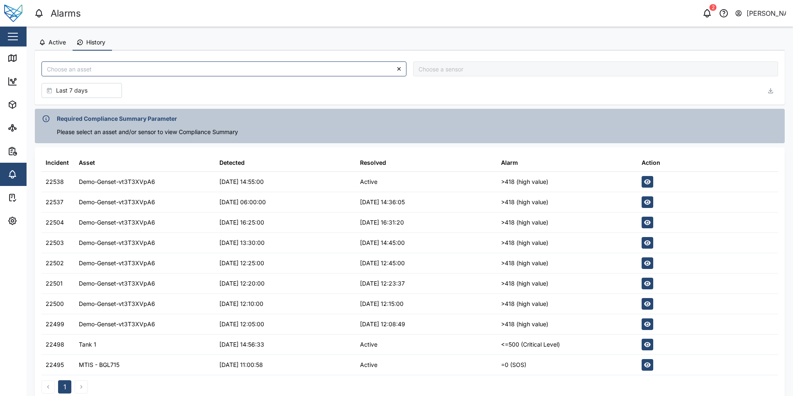
click at [53, 44] on span "Active" at bounding box center [57, 42] width 17 height 6
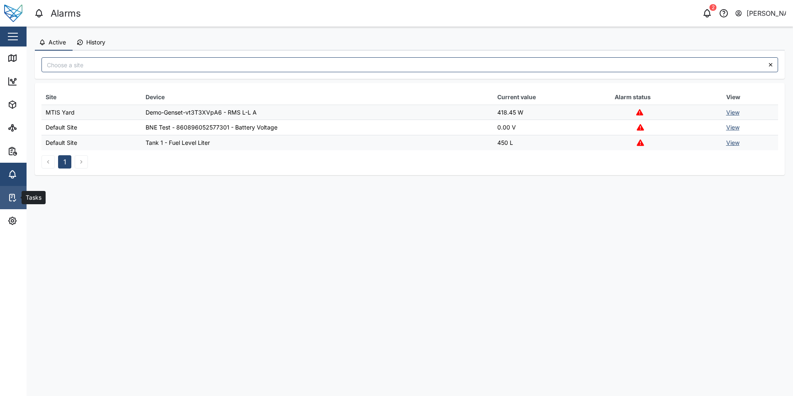
click at [8, 204] on link "Tasks" at bounding box center [54, 197] width 108 height 23
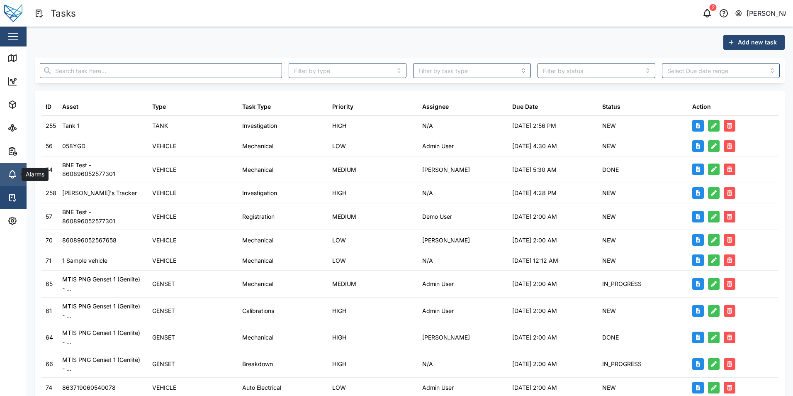
click at [10, 169] on icon at bounding box center [12, 174] width 10 height 10
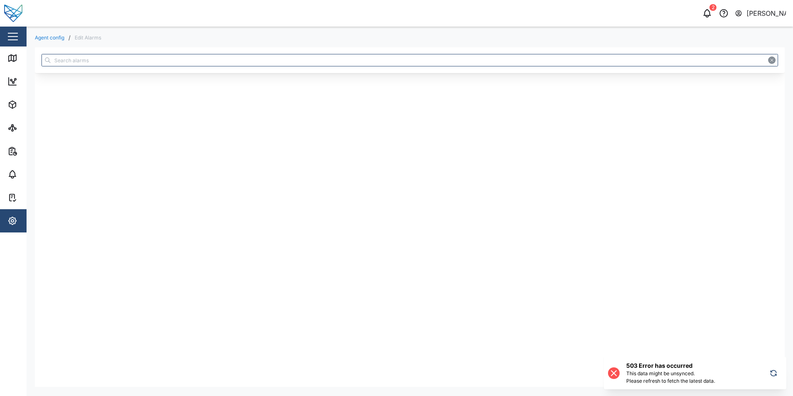
click at [773, 375] on icon "button" at bounding box center [773, 373] width 8 height 10
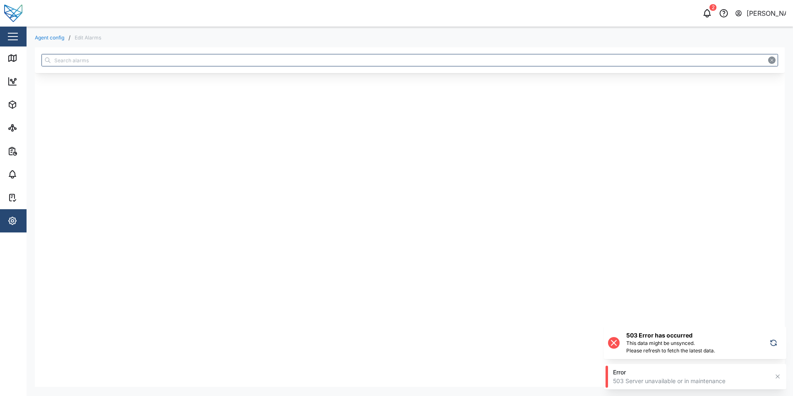
click at [780, 377] on icon "button" at bounding box center [777, 376] width 7 height 7
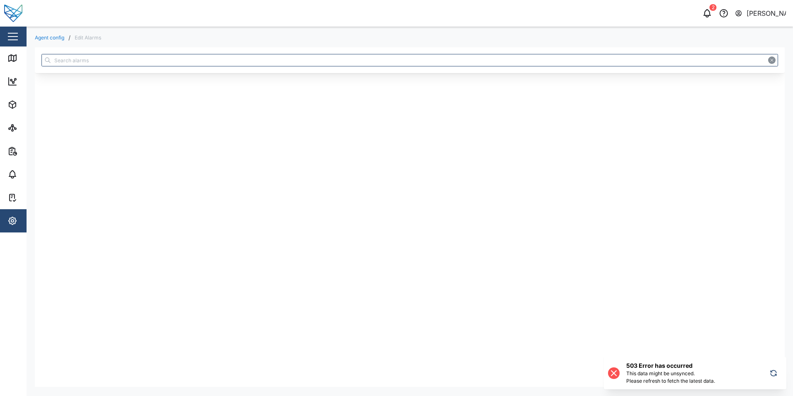
click at [57, 41] on div "Agent config / Edit Alarms" at bounding box center [410, 211] width 767 height 368
click at [57, 39] on link "Agent config" at bounding box center [49, 37] width 29 height 5
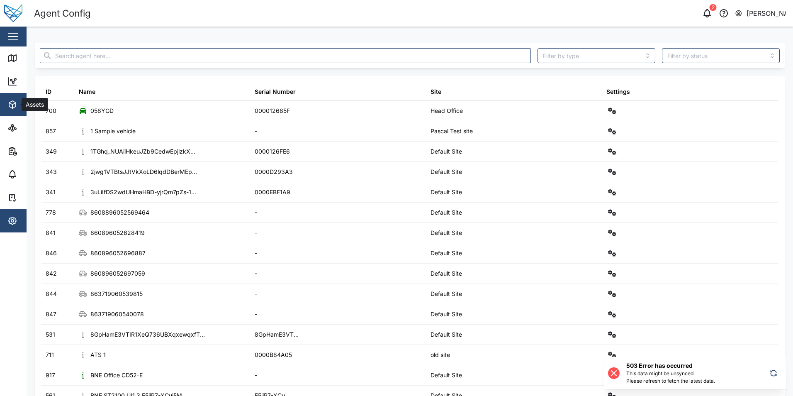
click at [16, 108] on icon "button" at bounding box center [12, 105] width 10 height 10
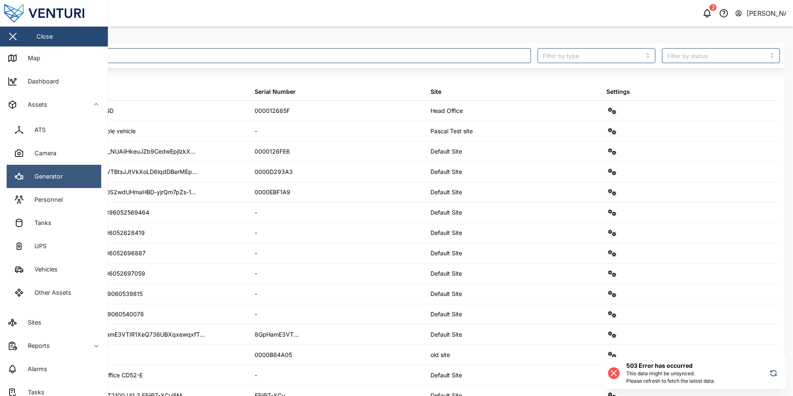
click at [79, 173] on link "Generator" at bounding box center [54, 176] width 95 height 23
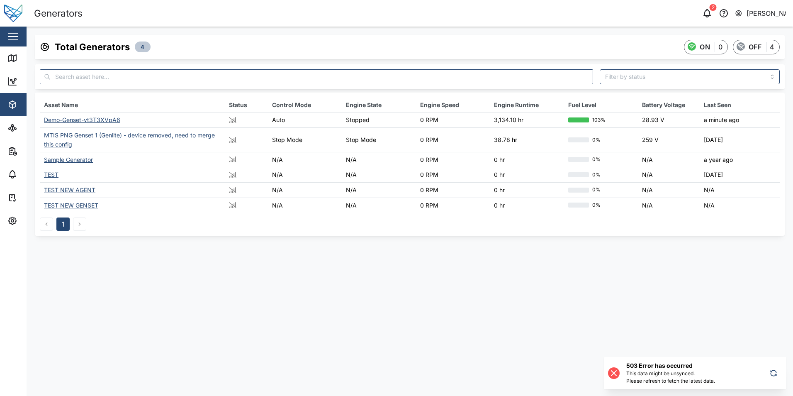
click at [82, 120] on div "Demo-Genset-vt3T3XVpA6" at bounding box center [82, 119] width 76 height 7
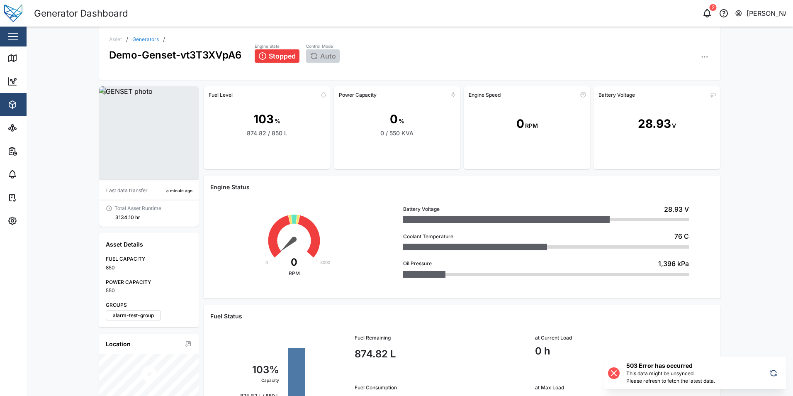
click at [701, 53] on icon "button" at bounding box center [705, 57] width 8 height 8
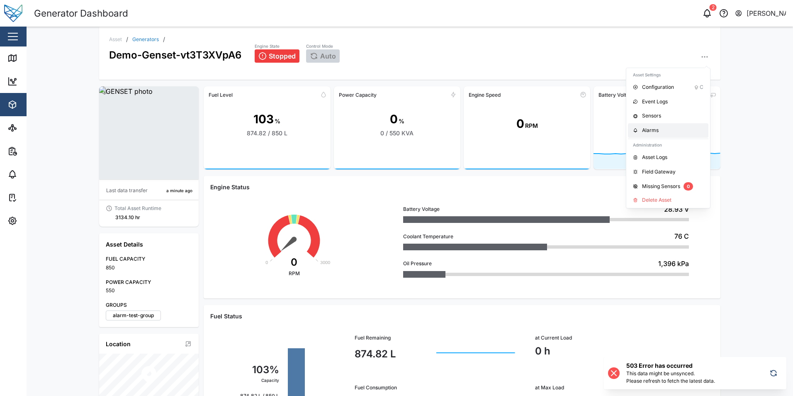
click at [670, 128] on div "Alarms" at bounding box center [672, 131] width 61 height 8
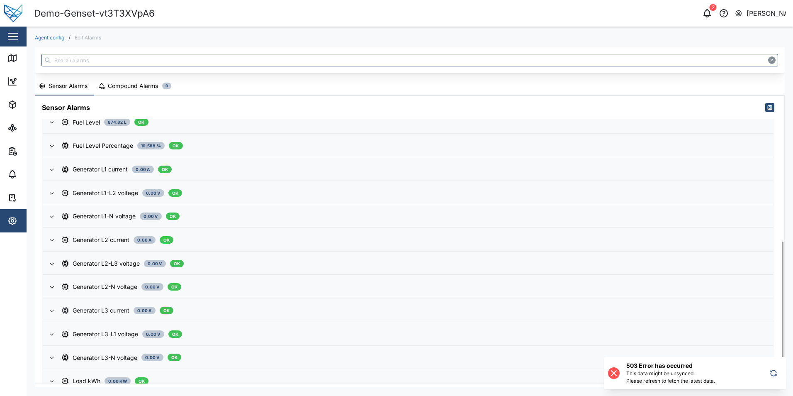
scroll to position [397, 0]
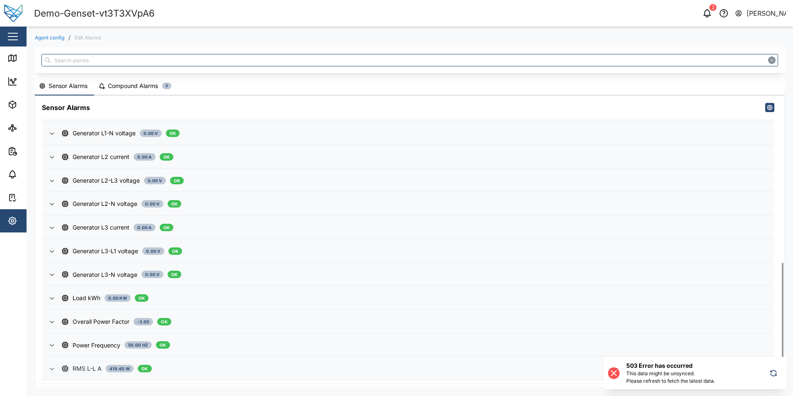
click at [228, 363] on span "RMS L-L A 419.40 W OK" at bounding box center [414, 368] width 705 height 22
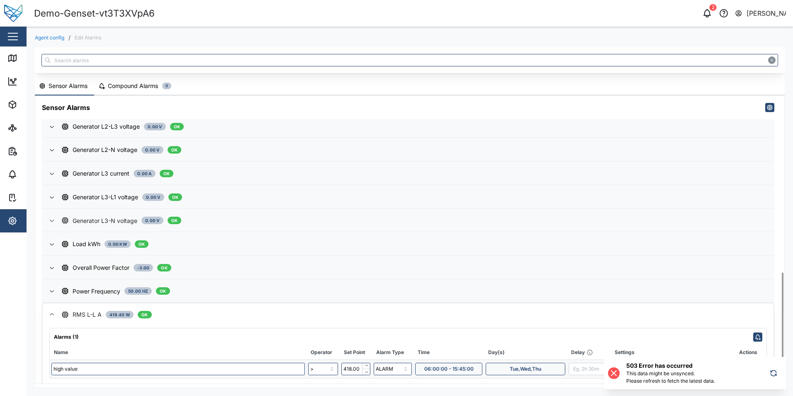
scroll to position [483, 0]
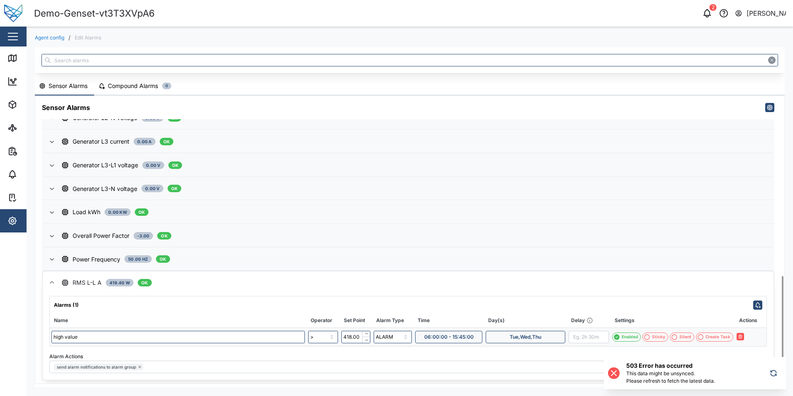
click at [457, 335] on span "06:00:00 - 15:45:00" at bounding box center [448, 337] width 49 height 12
click at [483, 314] on input "15:45:00" at bounding box center [500, 315] width 51 height 12
type input "16:45:00"
click at [647, 298] on div "Alarms (1)" at bounding box center [408, 302] width 717 height 13
click at [752, 337] on icon "button" at bounding box center [749, 336] width 5 height 5
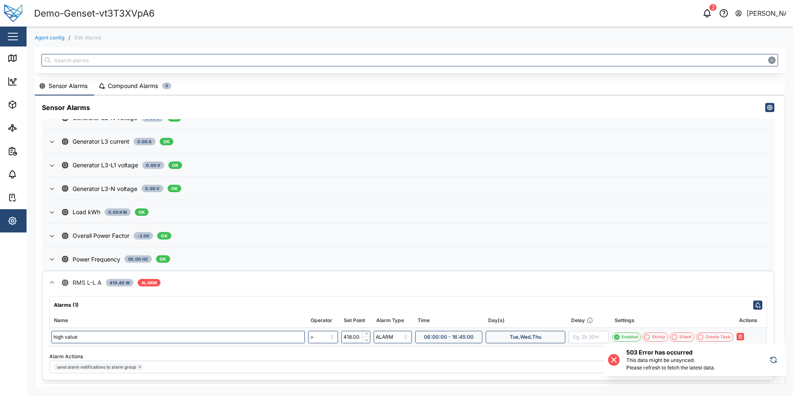
click at [772, 345] on body "Demo-Genset-vt3T3XVpA6 2 Shehan Simen Close Map Dashboard Assets ATS Camera Gen…" at bounding box center [396, 198] width 793 height 396
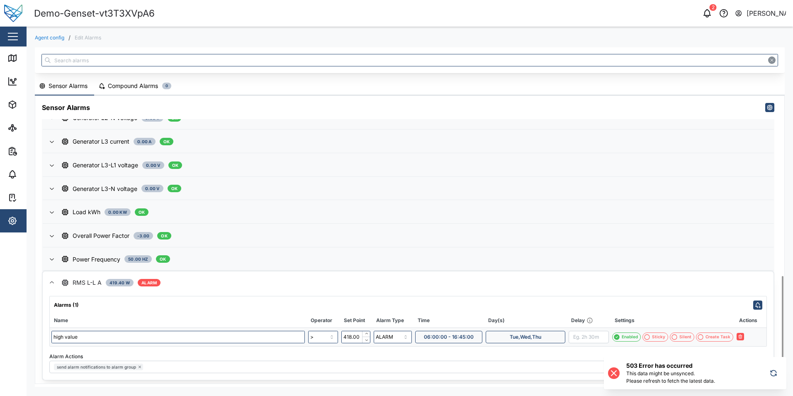
click at [774, 374] on icon "button" at bounding box center [773, 373] width 8 height 10
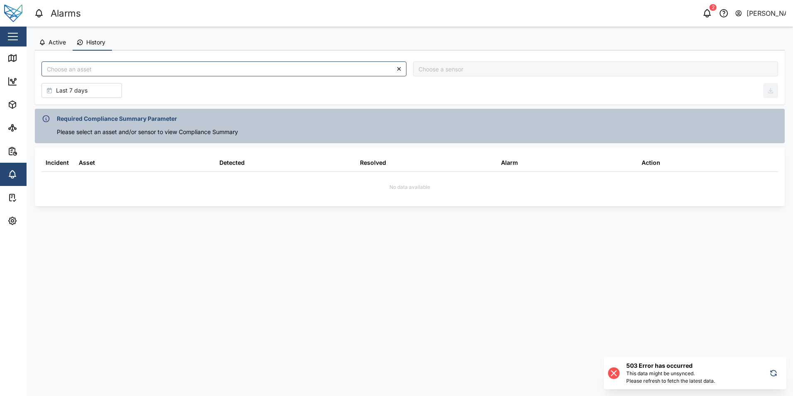
click at [47, 40] on button "Active" at bounding box center [54, 43] width 38 height 16
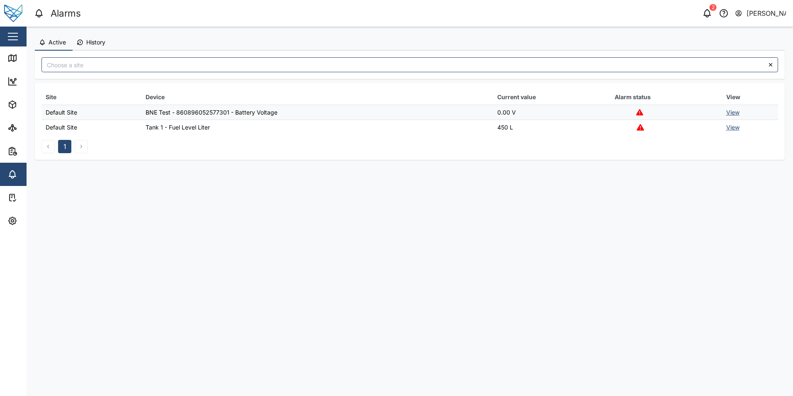
click at [89, 46] on button "History" at bounding box center [92, 43] width 39 height 16
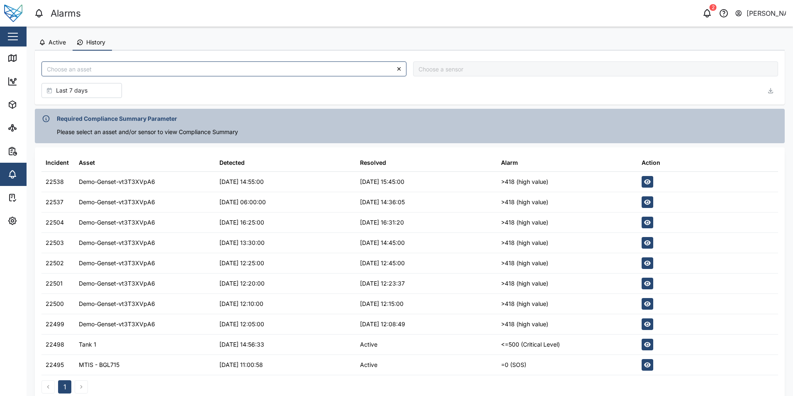
click at [61, 46] on button "Active" at bounding box center [54, 43] width 38 height 16
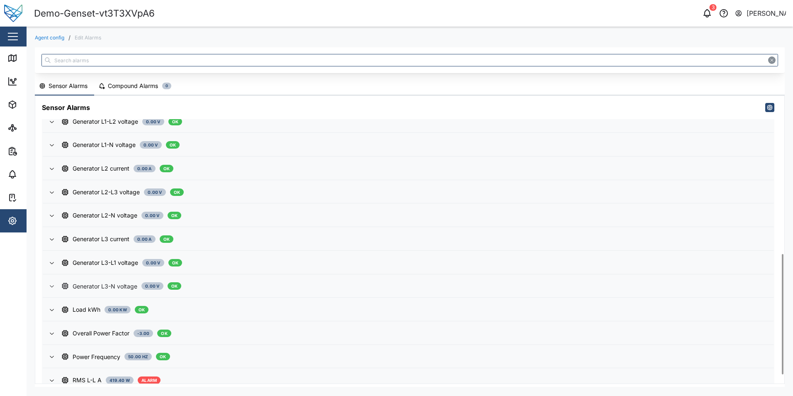
scroll to position [397, 0]
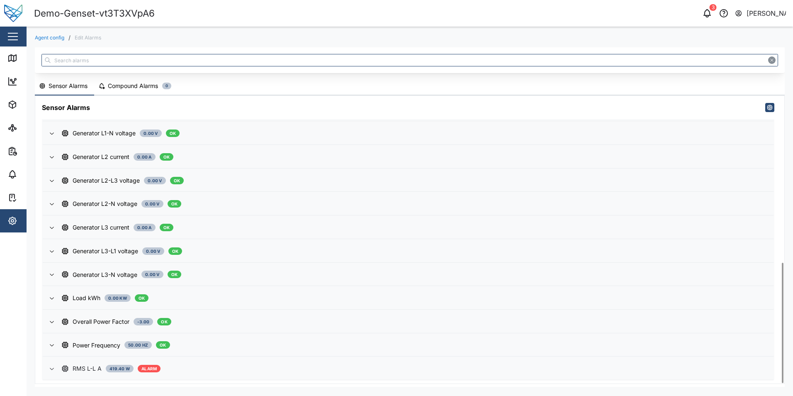
click at [377, 377] on span "RMS L-L A 419.40 W ALARM" at bounding box center [414, 368] width 705 height 22
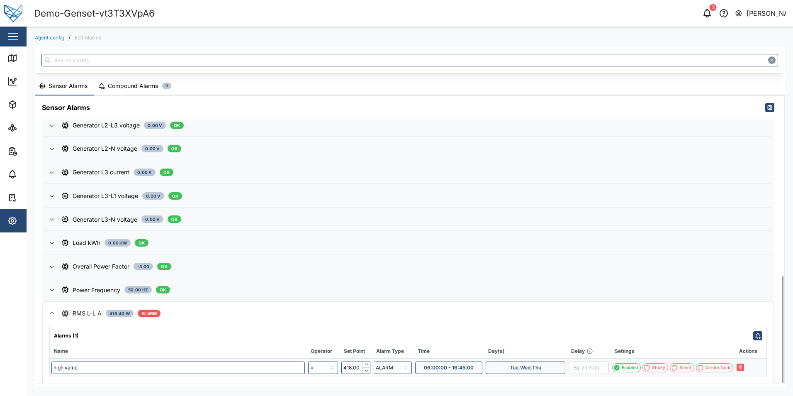
scroll to position [483, 0]
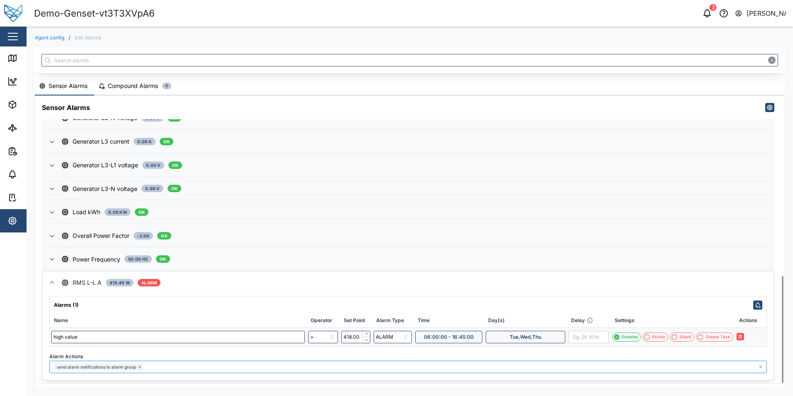
click at [94, 365] on span "send alarm notifications to alarm group" at bounding box center [96, 367] width 79 height 7
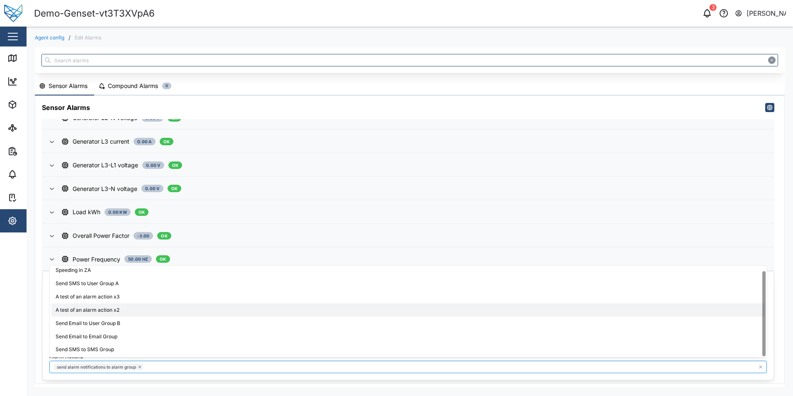
scroll to position [5, 0]
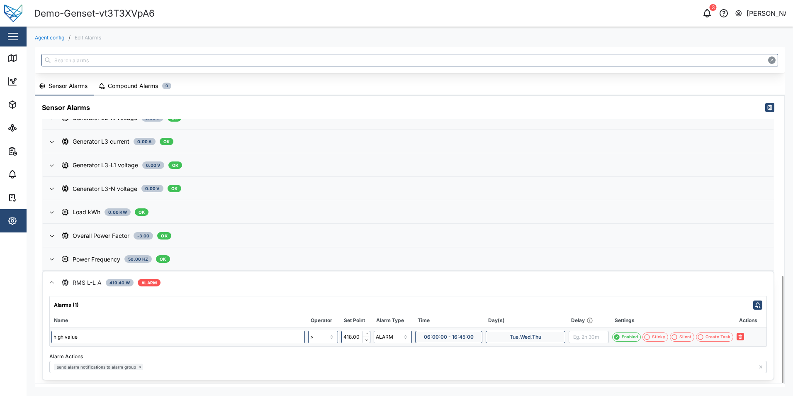
click at [31, 294] on div "Agent config / Edit Alarms Sensor Alarms Compound Alarms 0 Sensor Alarms Active…" at bounding box center [410, 211] width 767 height 368
click at [704, 13] on icon "button" at bounding box center [707, 13] width 10 height 10
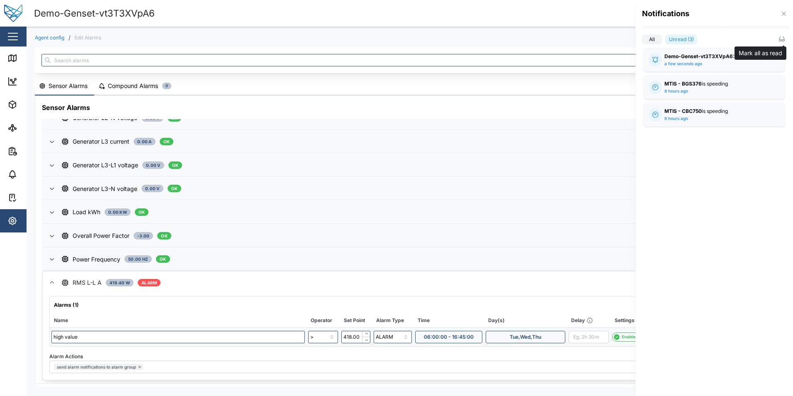
click at [780, 41] on icon "button" at bounding box center [780, 40] width 2 height 2
click at [781, 17] on icon "button" at bounding box center [784, 13] width 7 height 7
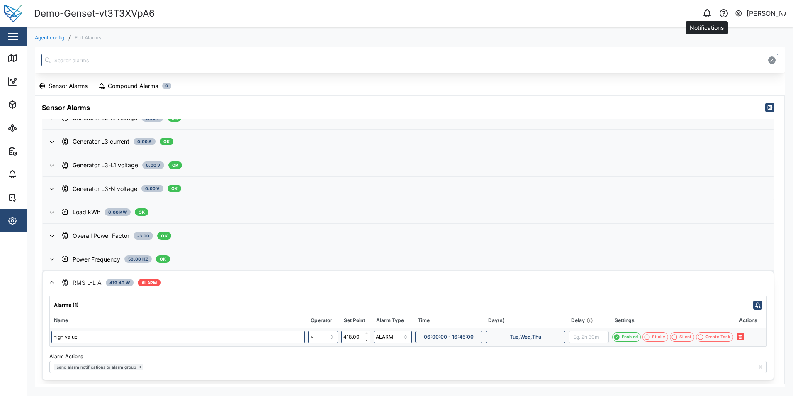
click at [707, 12] on icon "button" at bounding box center [707, 13] width 10 height 10
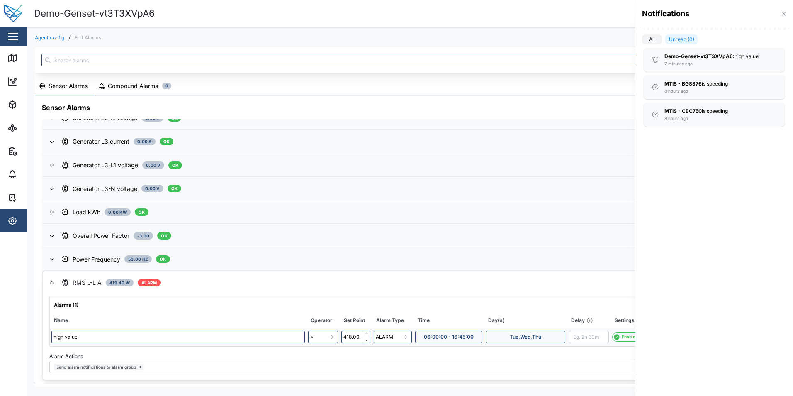
click at [650, 36] on label "All" at bounding box center [652, 39] width 20 height 10
click at [642, 41] on input "All" at bounding box center [642, 41] width 0 height 0
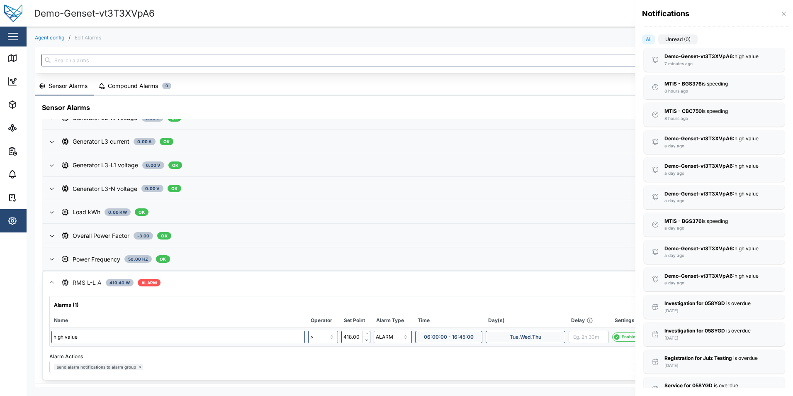
click at [672, 41] on label "Unread (0)" at bounding box center [677, 39] width 39 height 10
click at [658, 41] on input "Unread (0)" at bounding box center [658, 41] width 0 height 0
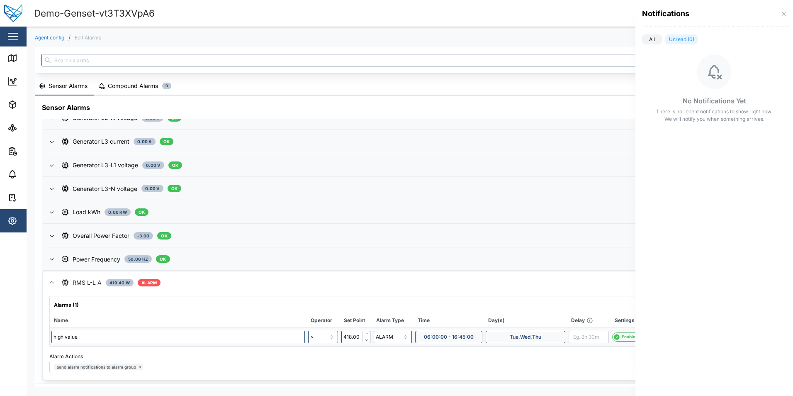
click at [657, 41] on label "All" at bounding box center [652, 39] width 20 height 10
click at [642, 41] on input "All" at bounding box center [642, 41] width 0 height 0
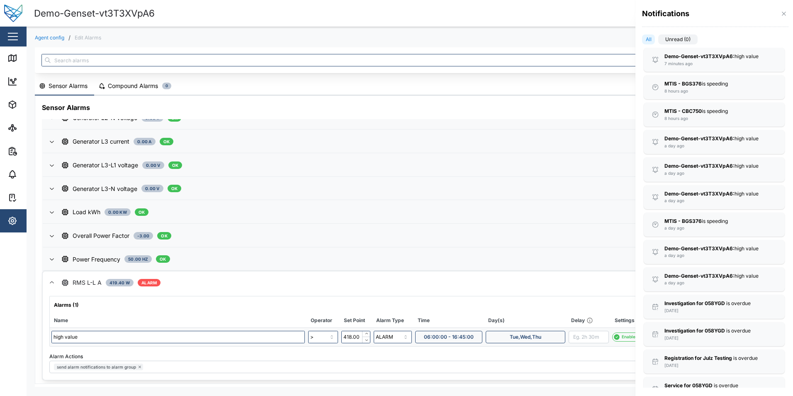
click at [619, 11] on div at bounding box center [396, 198] width 793 height 396
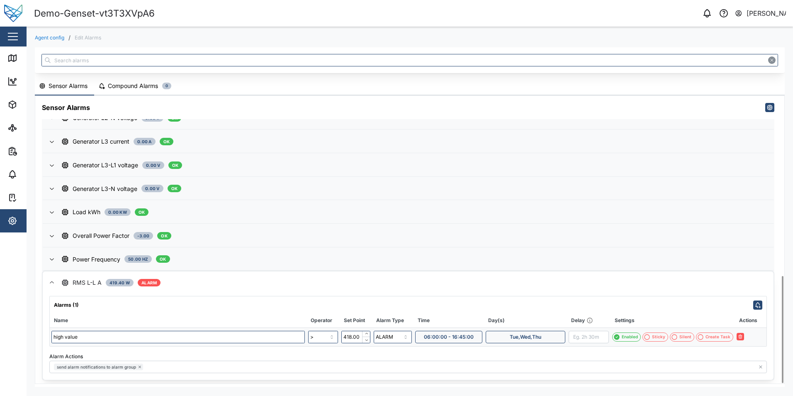
click at [48, 37] on link "Agent config" at bounding box center [49, 37] width 29 height 5
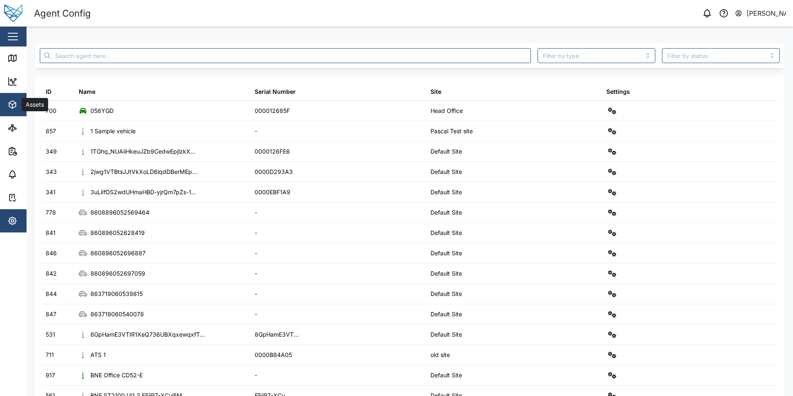
click at [9, 105] on icon "button" at bounding box center [12, 104] width 7 height 7
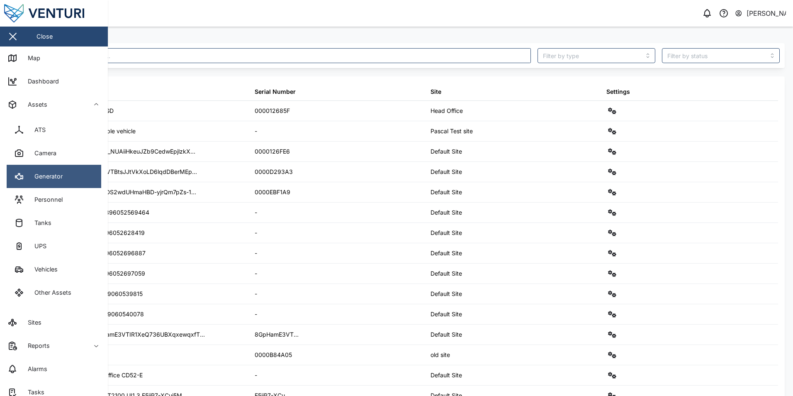
click at [58, 183] on link "Generator" at bounding box center [54, 176] width 95 height 23
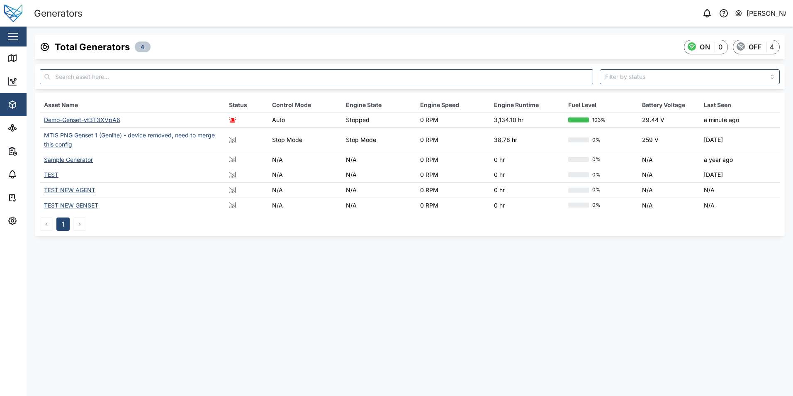
click at [93, 121] on div "Demo-Genset-vt3T3XVpA6" at bounding box center [82, 119] width 76 height 7
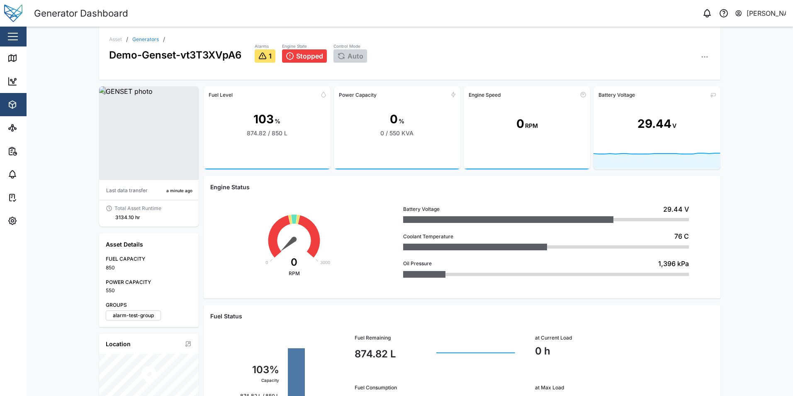
click at [706, 59] on icon "button" at bounding box center [705, 57] width 8 height 8
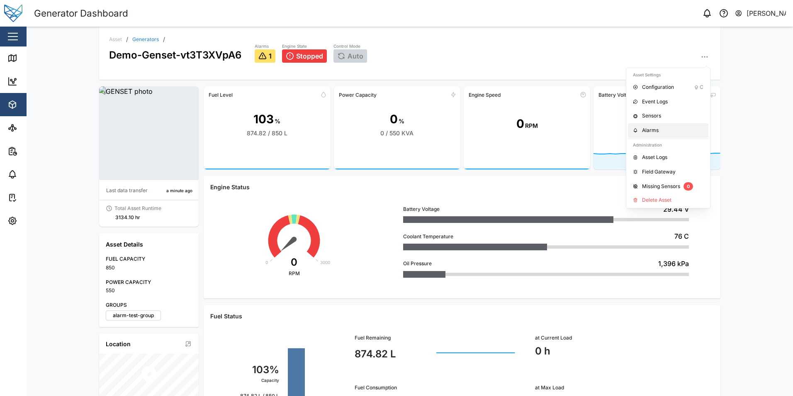
click at [659, 130] on div "Alarms" at bounding box center [672, 131] width 61 height 8
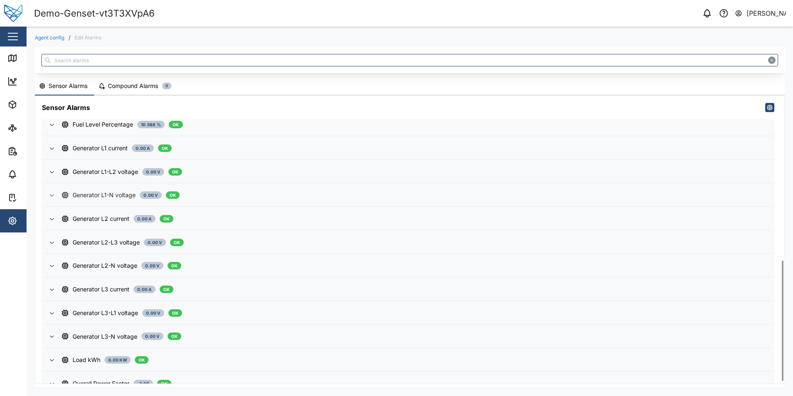
scroll to position [397, 0]
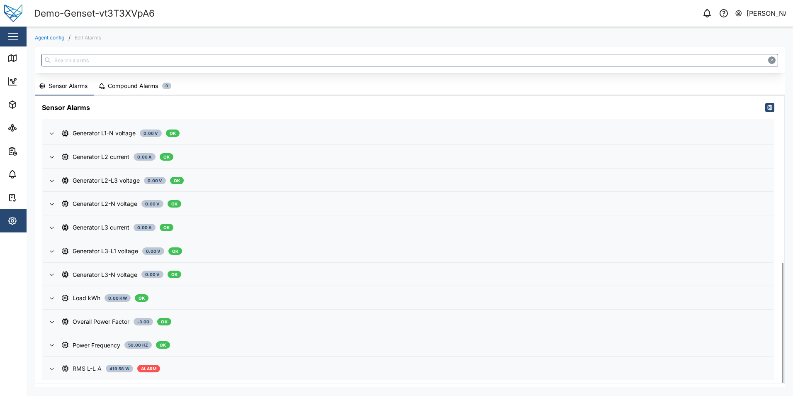
click at [206, 373] on span "RMS L-L A 419.58 W ALARM" at bounding box center [414, 368] width 705 height 22
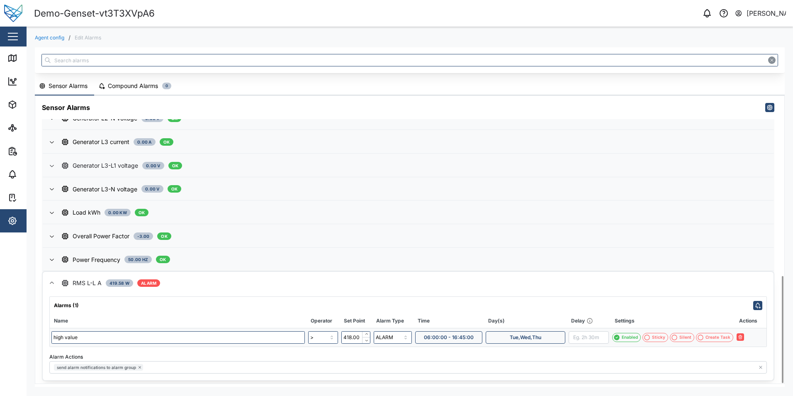
scroll to position [483, 0]
click at [350, 337] on input "418.00" at bounding box center [355, 337] width 29 height 12
click at [751, 337] on icon "button" at bounding box center [749, 336] width 5 height 5
click at [777, 373] on button "button" at bounding box center [777, 376] width 9 height 9
click at [350, 337] on input "438.00" at bounding box center [355, 337] width 29 height 12
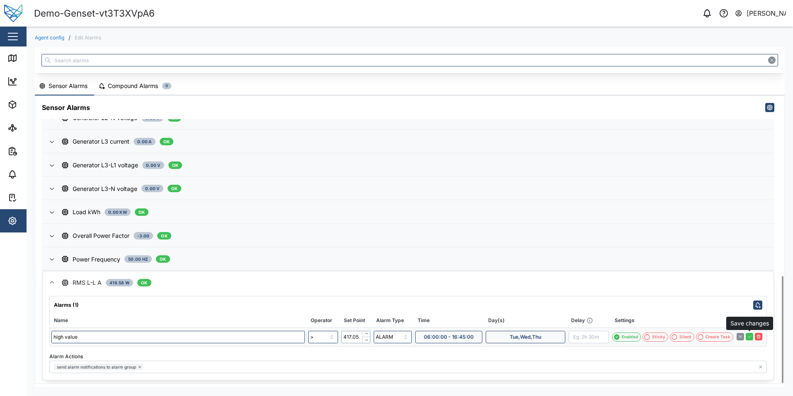
type input "417.05"
click at [750, 339] on button "button" at bounding box center [749, 336] width 7 height 7
click at [706, 12] on icon "button" at bounding box center [707, 13] width 10 height 10
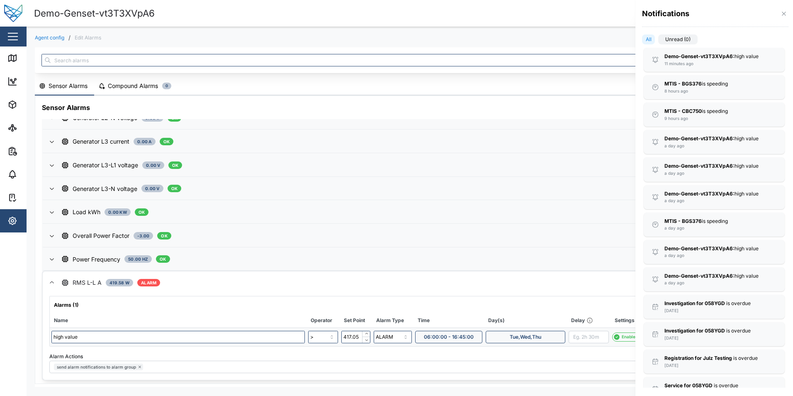
click at [679, 41] on label "Unread (0)" at bounding box center [677, 39] width 39 height 10
click at [658, 41] on input "Unread (0)" at bounding box center [658, 41] width 0 height 0
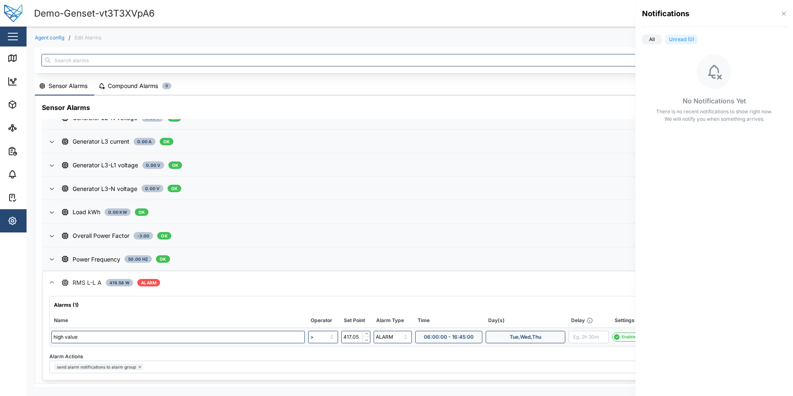
click at [656, 37] on label "All" at bounding box center [652, 39] width 20 height 10
click at [642, 41] on input "All" at bounding box center [642, 41] width 0 height 0
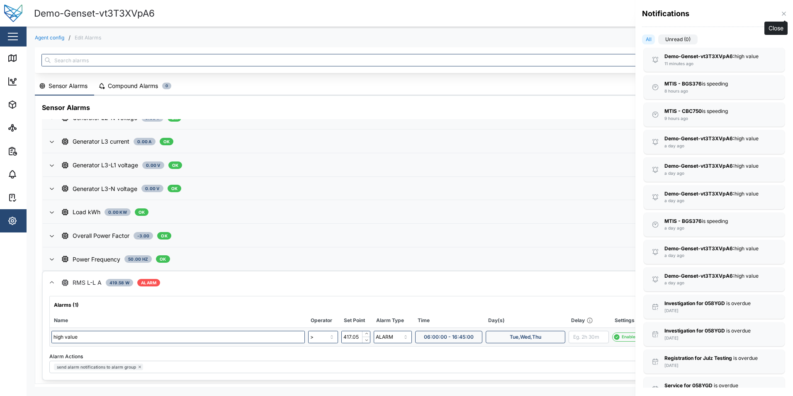
click at [783, 15] on icon "button" at bounding box center [784, 13] width 7 height 7
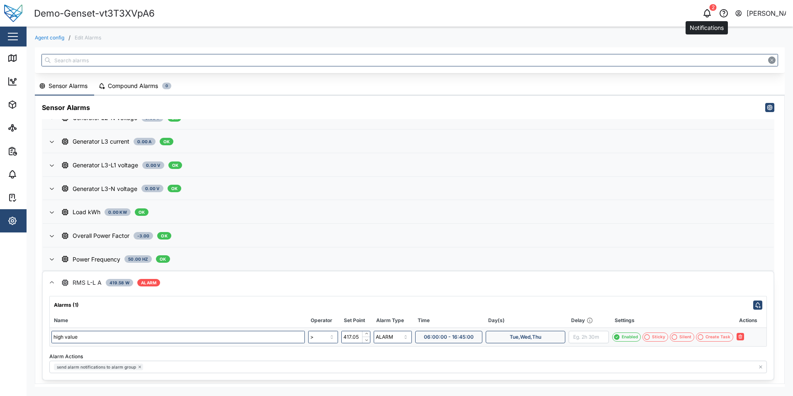
click at [709, 15] on icon "button" at bounding box center [707, 13] width 10 height 10
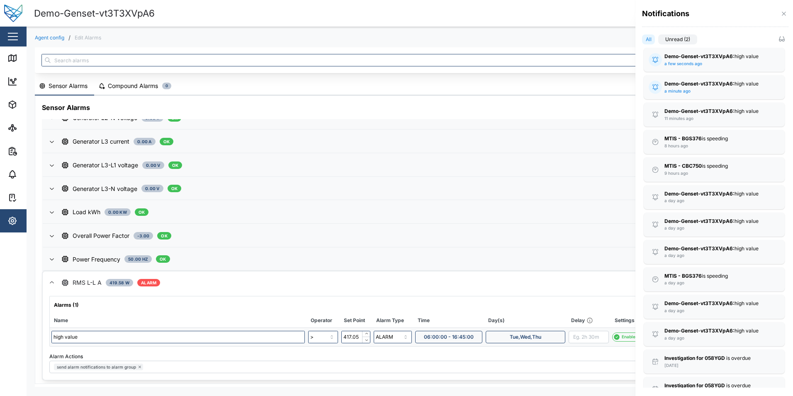
click at [668, 35] on label "Unread (2)" at bounding box center [677, 39] width 39 height 10
click at [658, 41] on input "Unread (2)" at bounding box center [658, 41] width 0 height 0
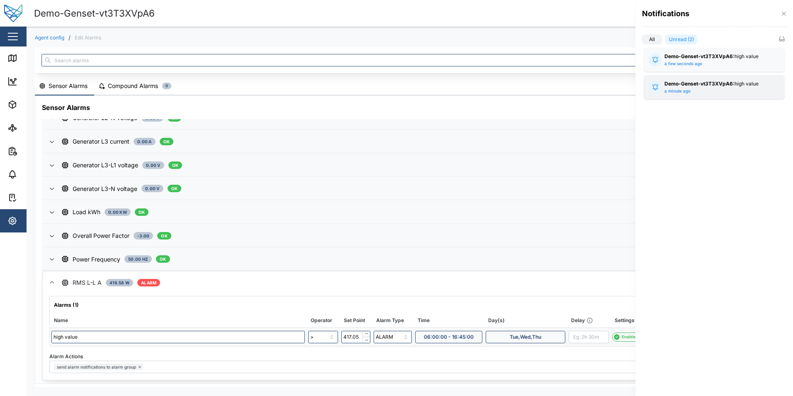
click at [720, 91] on div "Demo-Genset-vt3T3XVpA6: high value a minute ago" at bounding box center [715, 87] width 100 height 14
click at [722, 65] on div "Demo-Genset-vt3T3XVpA6: high value a few seconds ago" at bounding box center [715, 60] width 100 height 14
